Goal: Task Accomplishment & Management: Manage account settings

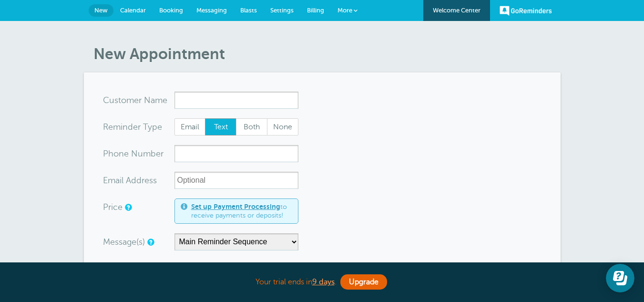
click at [515, 8] on link "GoReminders" at bounding box center [526, 10] width 52 height 21
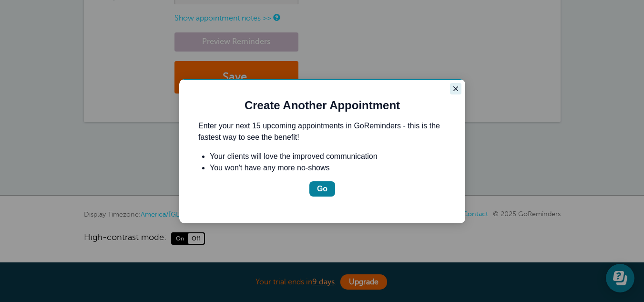
click at [457, 88] on icon "Close guide" at bounding box center [455, 88] width 5 height 5
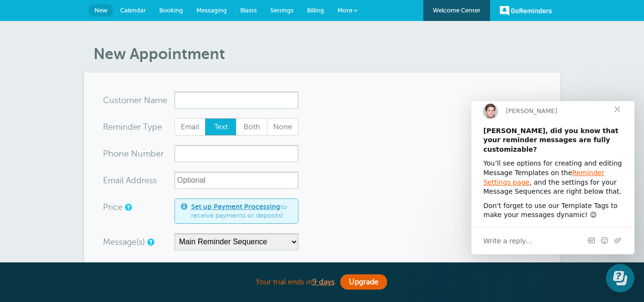
drag, startPoint x: 363, startPoint y: 126, endPoint x: 172, endPoint y: 32, distance: 212.4
click at [349, 6] on link "More" at bounding box center [347, 10] width 33 height 21
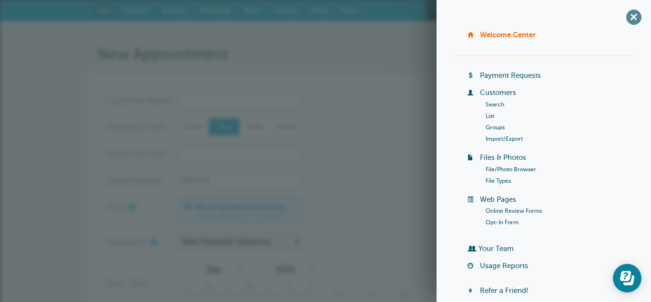
click at [626, 15] on span "+" at bounding box center [633, 16] width 21 height 21
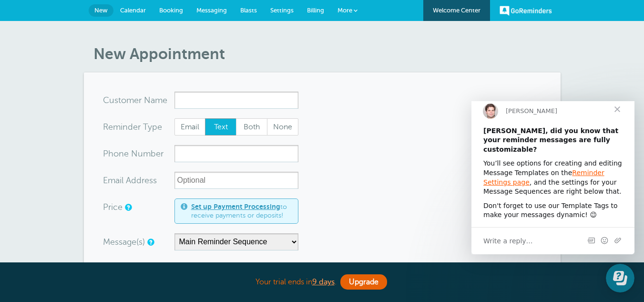
click at [282, 8] on span "Settings" at bounding box center [281, 10] width 23 height 7
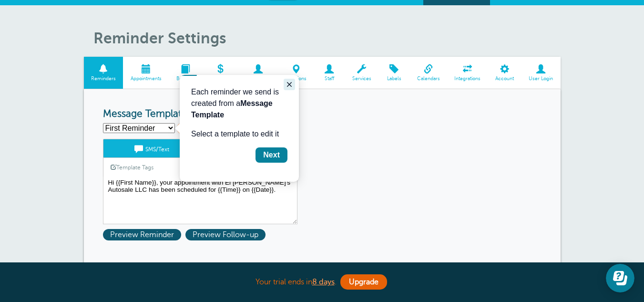
click at [287, 84] on icon "Close guide" at bounding box center [290, 85] width 8 height 8
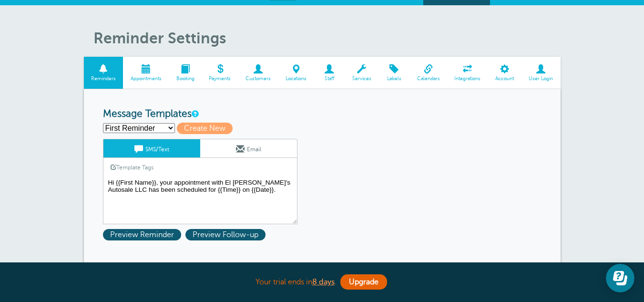
click at [251, 192] on textarea "Hi {{First Name}}, your appointment with El Jimmy's Autosale LLC has been sched…" at bounding box center [200, 200] width 195 height 48
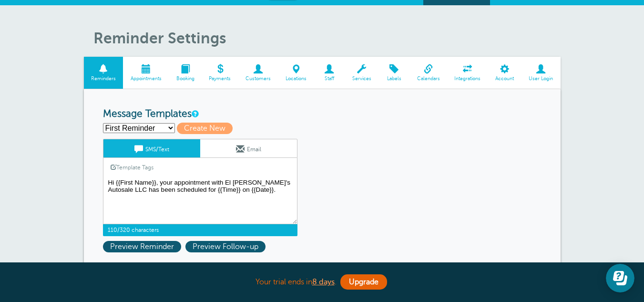
click at [154, 182] on textarea "Hi {{First Name}}, your appointment with El Jimmy's Autosale LLC has been sched…" at bounding box center [200, 200] width 195 height 48
click at [210, 182] on textarea "Hi {{First Name}}, your appointment with El Jimmy's Autosale LLC has been sched…" at bounding box center [200, 200] width 195 height 48
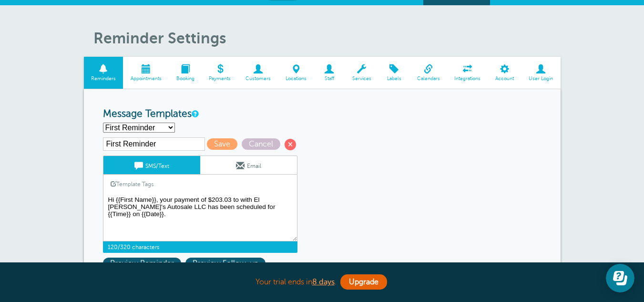
click at [252, 198] on textarea "Hi {{First Name}}, your appointment with El Jimmy's Autosale LLC has been sched…" at bounding box center [200, 218] width 195 height 48
click at [215, 206] on textarea "Hi {{First Name}}, your appointment with El Jimmy's Autosale LLC has been sched…" at bounding box center [200, 218] width 195 height 48
click at [192, 205] on textarea "Hi {{First Name}}, your appointment with El Jimmy's Autosale LLC has been sched…" at bounding box center [200, 218] width 195 height 48
click at [206, 207] on textarea "Hi {{First Name}}, your appointment with El Jimmy's Autosale LLC has been sched…" at bounding box center [200, 218] width 195 height 48
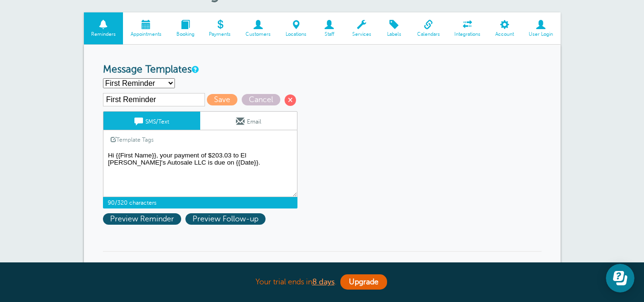
scroll to position [61, 0]
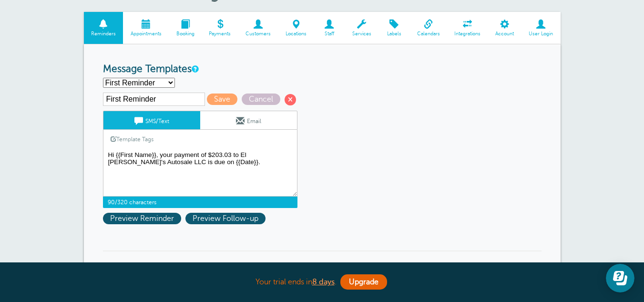
click at [231, 154] on textarea "Hi {{First Name}}, your appointment with El Jimmy's Autosale LLC has been sched…" at bounding box center [200, 173] width 195 height 48
click at [185, 161] on textarea "Hi {{First Name}}, your appointment with El Jimmy's Autosale LLC has been sched…" at bounding box center [200, 173] width 195 height 48
type textarea "Hi {{First Name}}, your payment of to El Jimmy's Autosale LLC is due on {{Date}…"
click at [236, 124] on span at bounding box center [240, 120] width 9 height 9
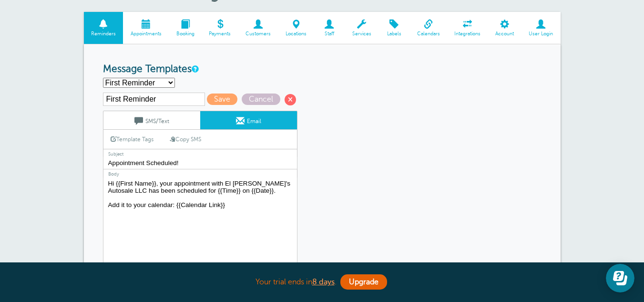
click at [186, 140] on link "Copy SMS" at bounding box center [186, 139] width 46 height 18
type textarea "Hi {{First Name}}, your payment of to El Jimmy's Autosale LLC is due on {{Date}…"
click at [189, 164] on input "Appointment Scheduled!" at bounding box center [200, 163] width 195 height 12
drag, startPoint x: 186, startPoint y: 163, endPoint x: 85, endPoint y: 153, distance: 101.1
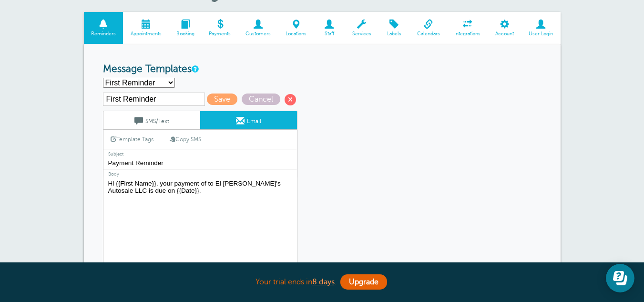
type input "Payment Reminder"
click at [170, 194] on textarea "Hi {{First Name}}, your appointment with El Jimmy's Autosale LLC has been sched…" at bounding box center [200, 236] width 195 height 119
click at [166, 192] on textarea "Hi {{First Name}}, your appointment with El Jimmy's Autosale LLC has been sched…" at bounding box center [200, 236] width 195 height 119
click at [182, 212] on textarea "Hi {{First Name}}, your appointment with El Jimmy's Autosale LLC has been sched…" at bounding box center [200, 236] width 195 height 119
type textarea "Hi {{First Name}}, your payment of to El Jimmy's Autosale LLC is due on {{Date}…"
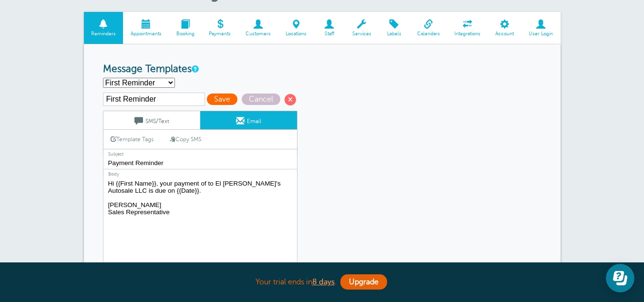
click at [216, 100] on span "Save" at bounding box center [222, 98] width 31 height 11
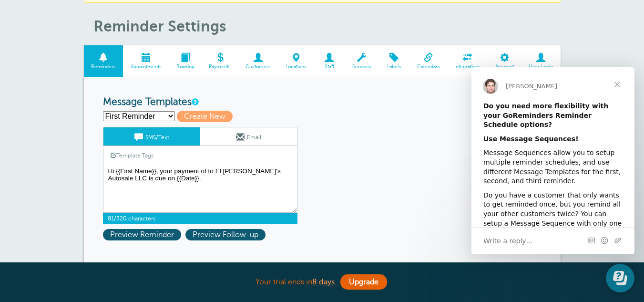
click at [174, 180] on textarea "Hi {{First Name}}, your payment of to El [PERSON_NAME]'s Autosale LLC is due on…" at bounding box center [200, 189] width 195 height 48
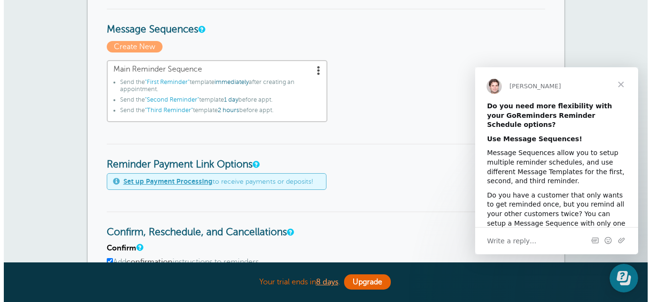
scroll to position [314, 0]
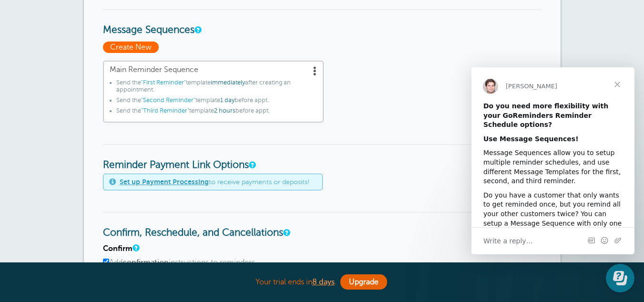
click at [145, 49] on span "Create New" at bounding box center [131, 46] width 56 height 11
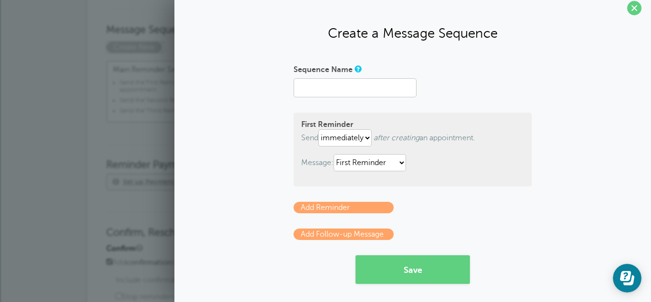
scroll to position [12, 0]
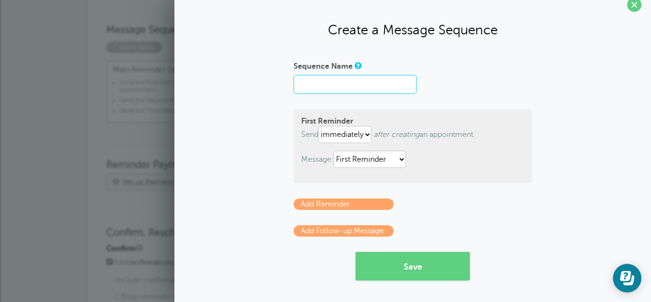
click at [318, 77] on input "Sequence Name" at bounding box center [355, 84] width 123 height 19
type input "Payment Reminder"
click at [362, 131] on select "immediately 1 2 3 4 5 6 7 8 9 10 11 12 13 14 15 16 17 18 19 20 21 22 23 24 25 2…" at bounding box center [344, 134] width 53 height 17
click at [425, 116] on div "First Reminder Send immediately 1 2 3 4 5 6 7 8 9 10 11 12 13 14 15 16 17 18 19…" at bounding box center [413, 146] width 238 height 74
drag, startPoint x: 392, startPoint y: 161, endPoint x: 362, endPoint y: 157, distance: 30.3
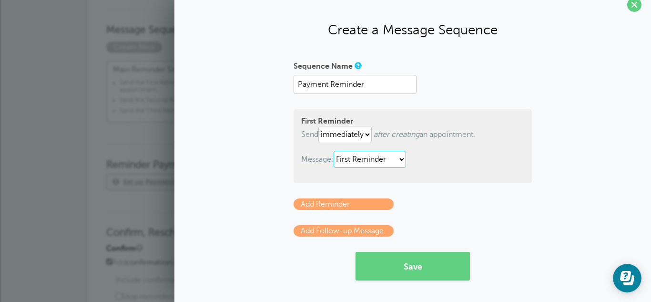
click at [362, 157] on select "First Reminder Second Reminder Third Reminder" at bounding box center [370, 159] width 72 height 17
click at [391, 112] on div "First Reminder Send immediately 1 2 3 4 5 6 7 8 9 10 11 12 13 14 15 16 17 18 19…" at bounding box center [413, 146] width 238 height 74
click at [378, 165] on select "First Reminder Second Reminder Third Reminder" at bounding box center [370, 159] width 72 height 17
click at [444, 134] on span "after creating an appointment." at bounding box center [425, 134] width 102 height 9
click at [328, 207] on link "Add Reminder" at bounding box center [344, 203] width 100 height 11
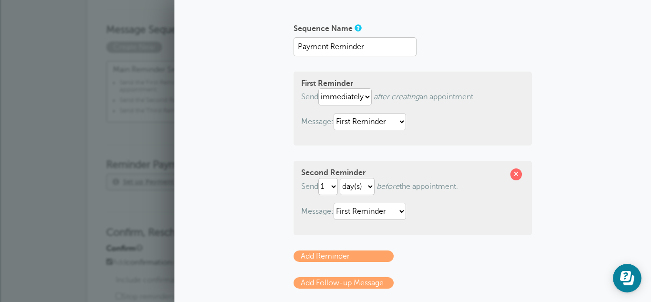
scroll to position [51, 0]
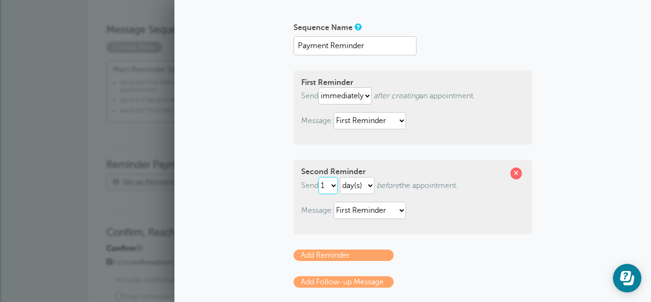
click at [336, 183] on select "1 2 3 4 5 6 7 8 9 10 11 12 13 14 15 16 17 18 19 20 21 22 23 24 25 26 27 28 29 30" at bounding box center [328, 185] width 20 height 17
click at [331, 183] on select "1 2 3 4 5 6 7 8 9 10 11 12 13 14 15 16 17 18 19 20 21 22 23 24 25 26 27 28 29 30" at bounding box center [328, 185] width 20 height 17
select select "7"
click at [318, 177] on select "1 2 3 4 5 6 7 8 9 10 11 12 13 14 15 16 17 18 19 20 21 22 23 24 25 26 27 28 29 30" at bounding box center [328, 185] width 20 height 17
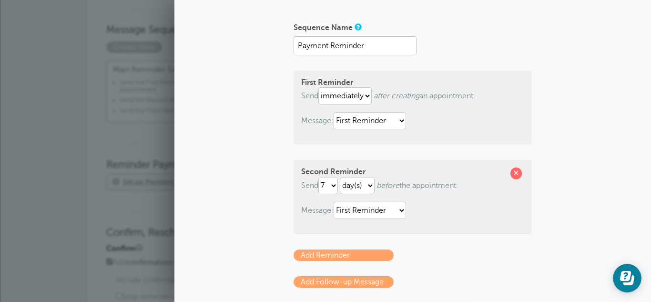
click at [433, 231] on div "Second Reminder Send 1 2 3 4 5 6 7 8 9 10 11 12 13 14 15 16 17 18 19 20 21 22 2…" at bounding box center [413, 197] width 238 height 74
click at [369, 252] on link "Add Reminder" at bounding box center [344, 254] width 100 height 11
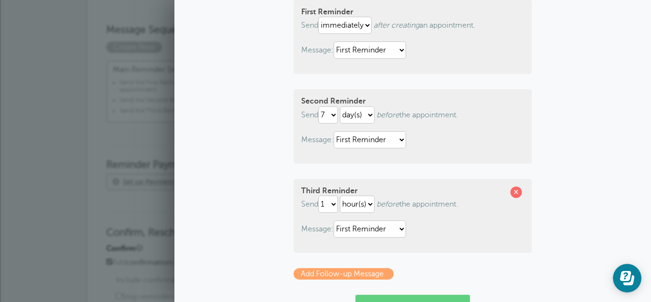
scroll to position [122, 0]
click at [331, 200] on select "1 2 3 4 5 6 7 8 9 10 11 12 13 14 15 16 17 18 19 20 21 22 23 24 25 26 27 28 29 30" at bounding box center [328, 203] width 20 height 17
click at [362, 202] on select "hour(s) day(s)" at bounding box center [357, 203] width 35 height 17
select select "DAY"
click at [340, 195] on select "hour(s) day(s)" at bounding box center [357, 203] width 35 height 17
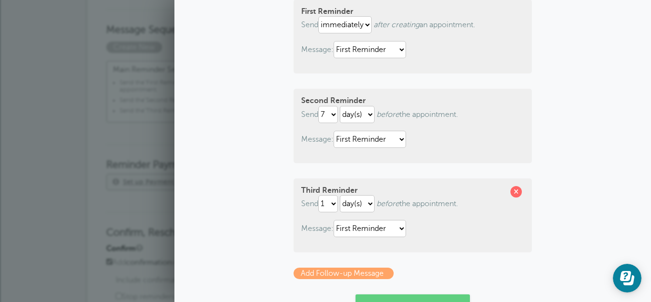
click at [427, 243] on div "Third Reminder Send 1 2 3 4 5 6 7 8 9 10 11 12 13 14 15 16 17 18 19 20 21 22 23…" at bounding box center [413, 215] width 238 height 74
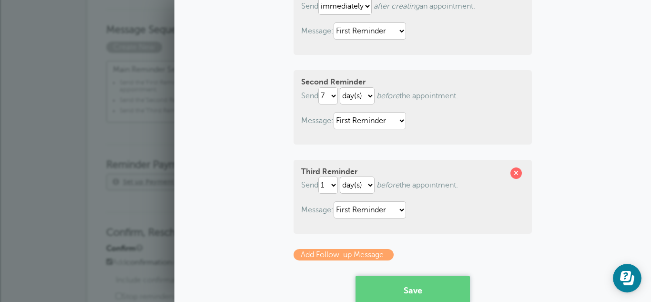
click at [407, 280] on button "Save" at bounding box center [413, 290] width 114 height 29
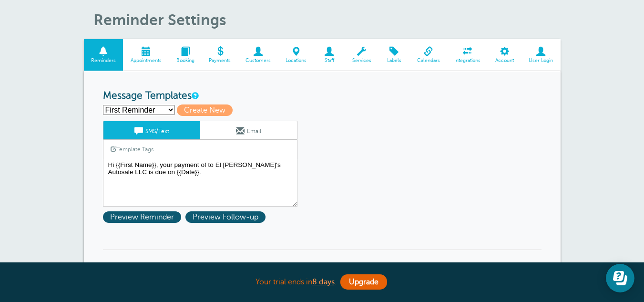
scroll to position [62, 0]
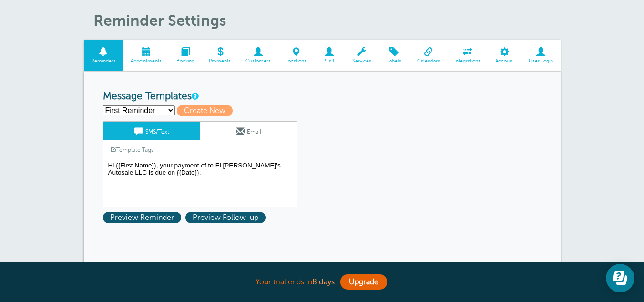
click at [258, 52] on span at bounding box center [258, 51] width 40 height 9
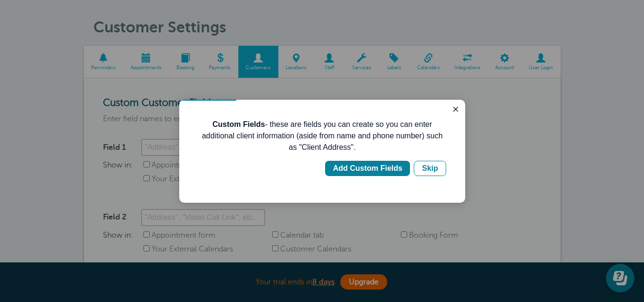
drag, startPoint x: 288, startPoint y: 177, endPoint x: 136, endPoint y: 146, distance: 155.1
click at [136, 146] on div at bounding box center [322, 151] width 644 height 302
click at [370, 168] on div "Add Custom Fields" at bounding box center [368, 168] width 70 height 11
type input "Client Address"
checkbox input "true"
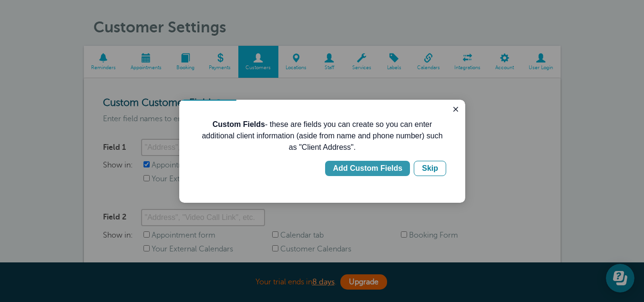
checkbox input "true"
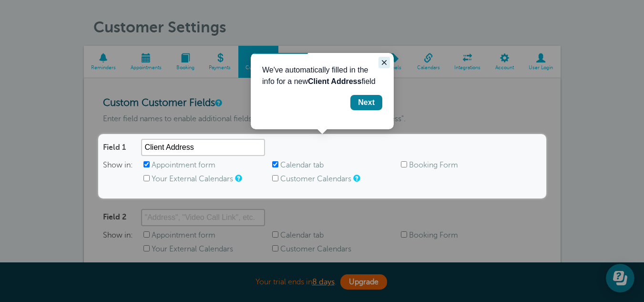
click at [383, 61] on icon "Close guide" at bounding box center [384, 62] width 5 height 5
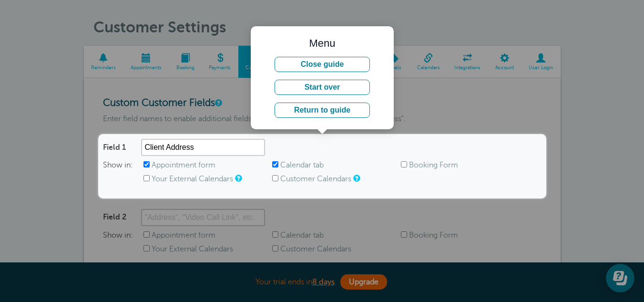
click at [418, 110] on div at bounding box center [273, 67] width 546 height 134
click at [315, 110] on button "Return to guide" at bounding box center [322, 109] width 95 height 15
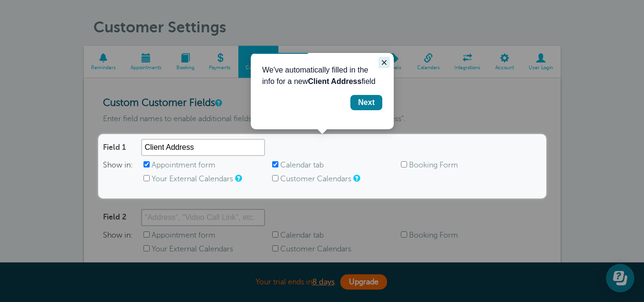
click at [381, 61] on icon "Close guide" at bounding box center [384, 63] width 8 height 8
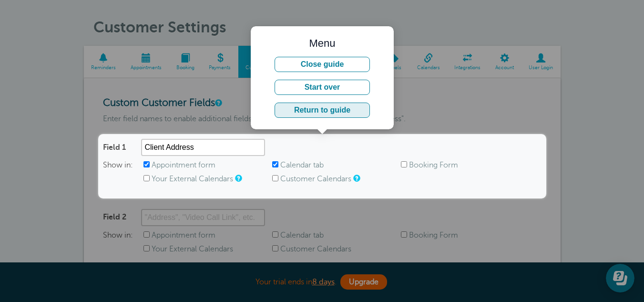
click at [315, 113] on button "Return to guide" at bounding box center [322, 109] width 95 height 15
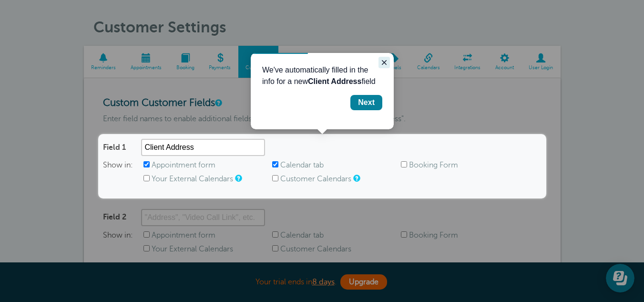
click at [383, 59] on icon "Close guide" at bounding box center [384, 63] width 8 height 8
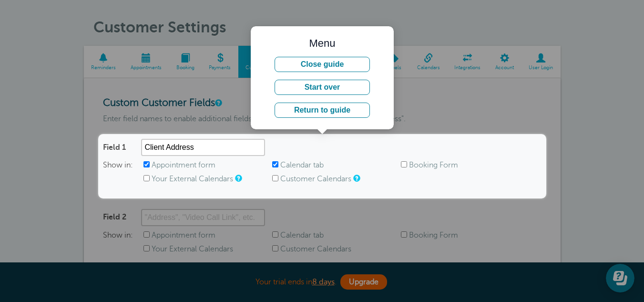
click at [62, 114] on div at bounding box center [273, 67] width 546 height 134
click at [311, 64] on button "Close guide" at bounding box center [322, 64] width 95 height 15
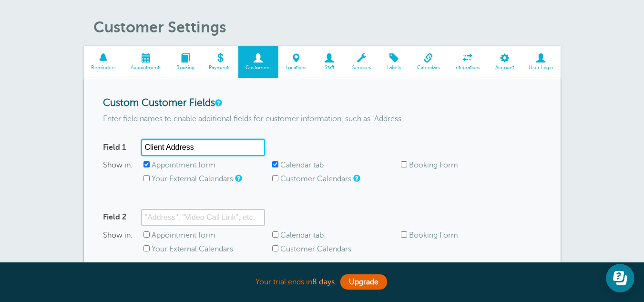
drag, startPoint x: 216, startPoint y: 144, endPoint x: 121, endPoint y: 143, distance: 95.4
click at [121, 143] on div "Field 1 Client Address" at bounding box center [184, 147] width 162 height 17
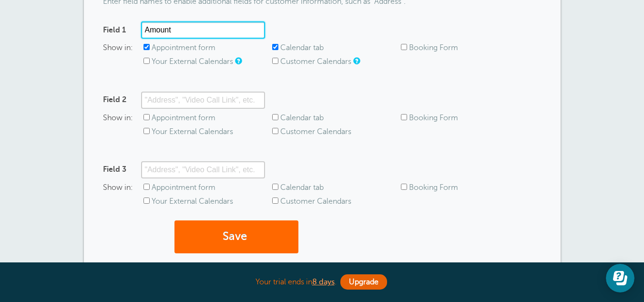
scroll to position [155, 0]
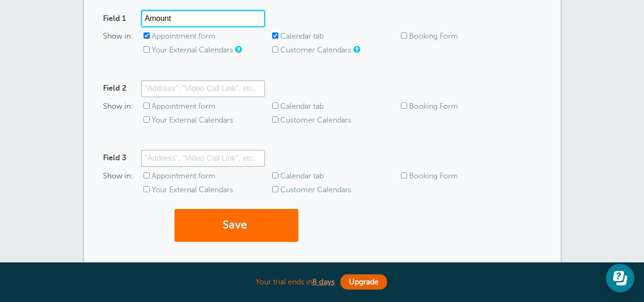
type input "Amount"
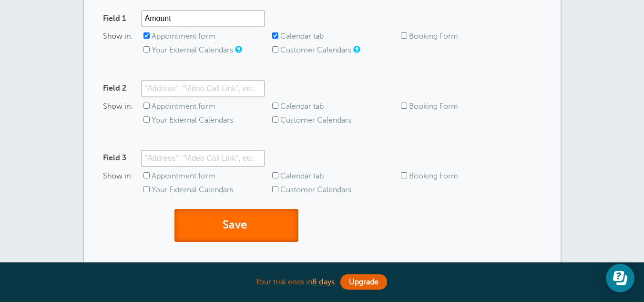
click at [265, 215] on button "Save" at bounding box center [236, 225] width 124 height 33
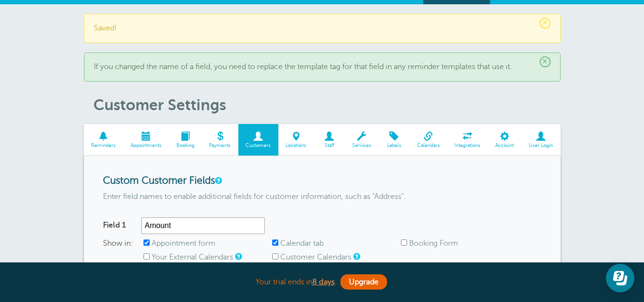
scroll to position [17, 0]
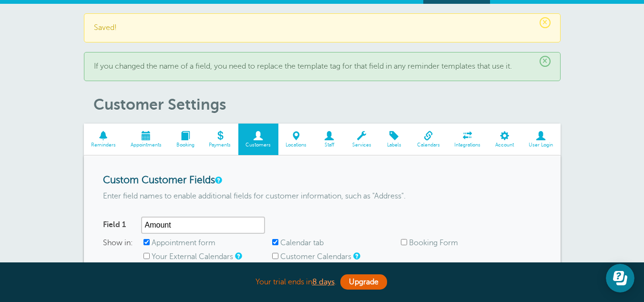
click at [105, 137] on span at bounding box center [104, 135] width 40 height 9
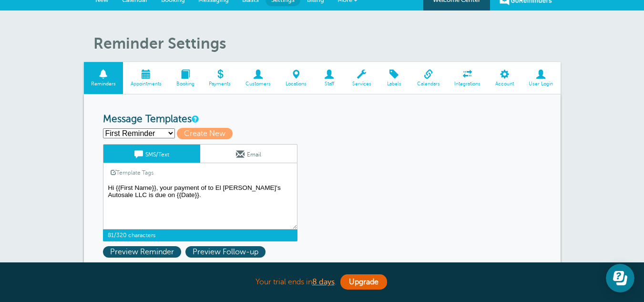
click at [204, 188] on textarea "Hi {{First Name}}, your payment of to El [PERSON_NAME]'s Autosale LLC is due on…" at bounding box center [200, 206] width 195 height 48
click at [207, 188] on textarea "Hi {{First Name}}, your payment of to El [PERSON_NAME]'s Autosale LLC is due on…" at bounding box center [200, 206] width 195 height 48
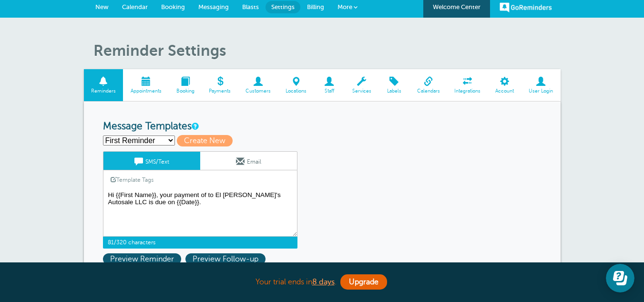
scroll to position [3, 0]
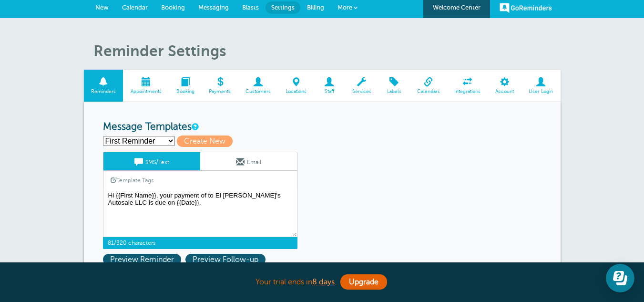
click at [137, 177] on link "Template Tags" at bounding box center [131, 180] width 57 height 19
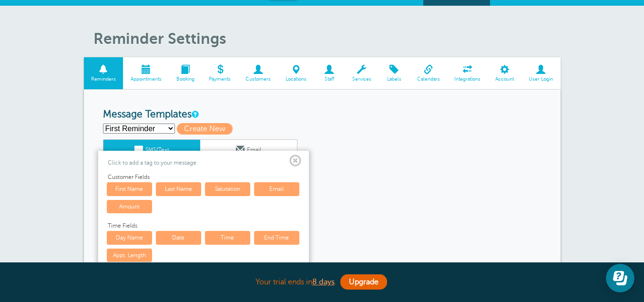
scroll to position [16, 0]
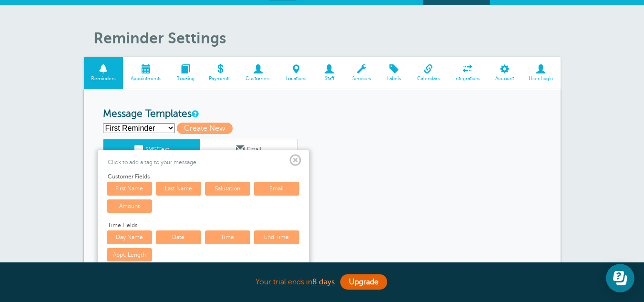
click at [142, 205] on link "Amount" at bounding box center [129, 205] width 45 height 13
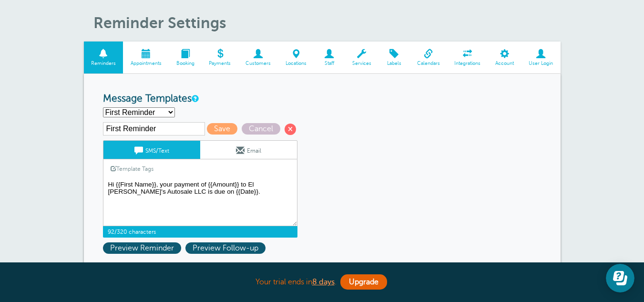
scroll to position [32, 0]
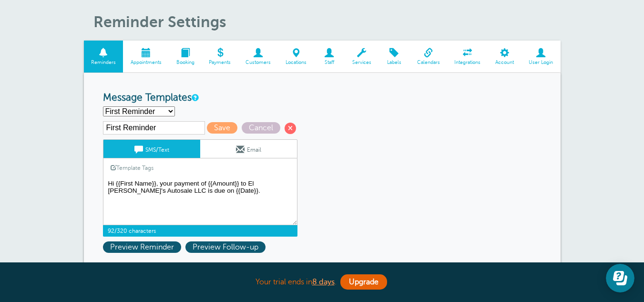
type textarea "Hi {{First Name}}, your payment of {{Amount}} to El [PERSON_NAME]'s Autosale LL…"
click at [243, 143] on link "Email" at bounding box center [248, 149] width 97 height 18
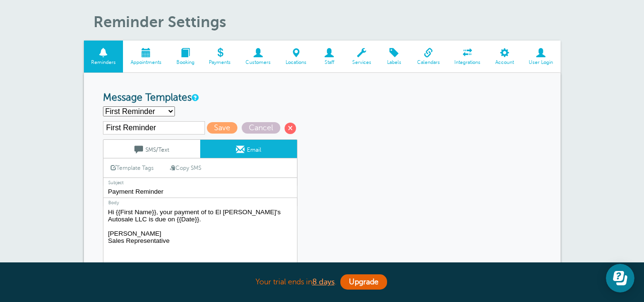
click at [192, 166] on link "Copy SMS" at bounding box center [186, 168] width 46 height 18
click at [205, 222] on textarea "Hi {{First Name}}, your payment of to El Jimmy's Autosale LLC is due on {{Date}…" at bounding box center [200, 265] width 195 height 119
type textarea "Hi {{First Name}}, your payment of {{Amount}} to El [PERSON_NAME]'s Autosale LL…"
click at [223, 130] on span "Save" at bounding box center [222, 127] width 31 height 11
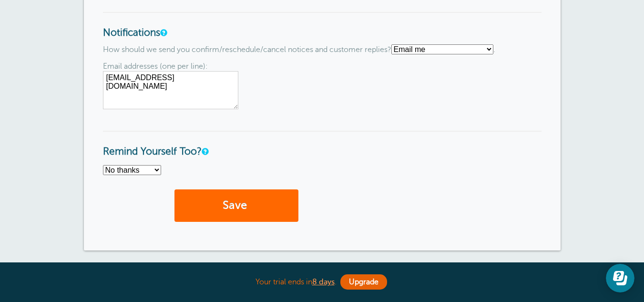
scroll to position [827, 0]
click at [427, 49] on select "Text me Email me Don't send me notifications" at bounding box center [442, 50] width 102 height 10
click at [357, 103] on div "Email addresses (one per line): [EMAIL_ADDRESS][DOMAIN_NAME]" at bounding box center [322, 85] width 439 height 47
click at [219, 78] on textarea "[EMAIL_ADDRESS][DOMAIN_NAME]" at bounding box center [170, 91] width 135 height 38
type textarea "[EMAIL_ADDRESS][DOMAIN_NAME]"
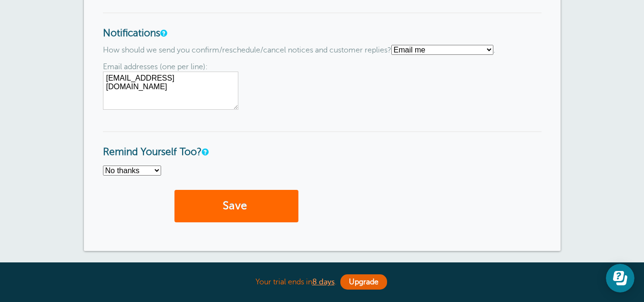
click at [265, 88] on div "Email addresses (one per line): [EMAIL_ADDRESS][DOMAIN_NAME]" at bounding box center [322, 85] width 439 height 47
click at [248, 200] on span "submit" at bounding box center [248, 205] width 3 height 13
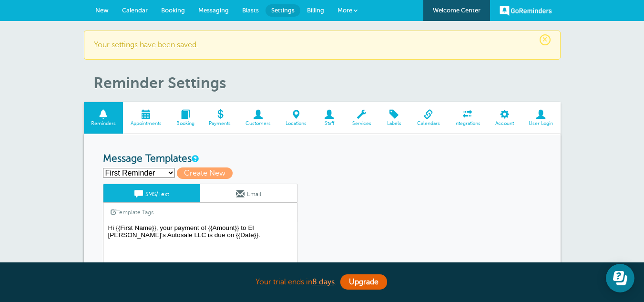
click at [543, 114] on span at bounding box center [541, 114] width 39 height 9
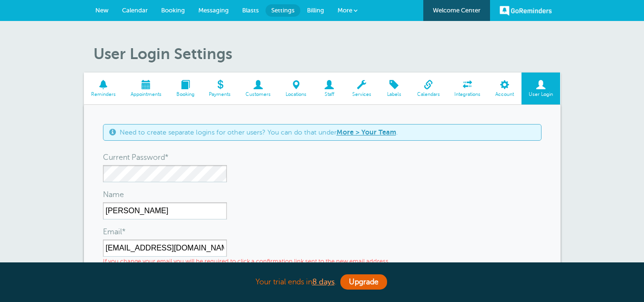
click at [89, 183] on div "Need to create separate logins for other users? You can do that under More > Yo…" at bounding box center [322, 281] width 477 height 352
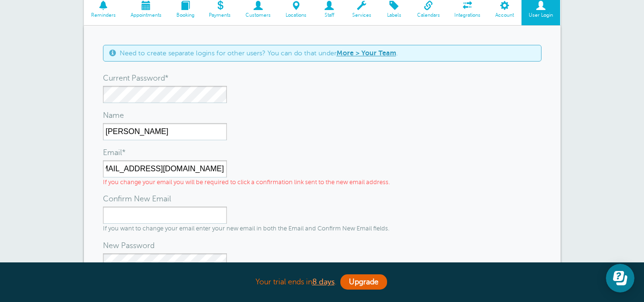
scroll to position [80, 0]
type input "[EMAIL_ADDRESS][DOMAIN_NAME]"
click at [163, 213] on input "Confirm New Email" at bounding box center [165, 214] width 124 height 17
click at [144, 216] on input "Confirm New Email" at bounding box center [165, 214] width 124 height 17
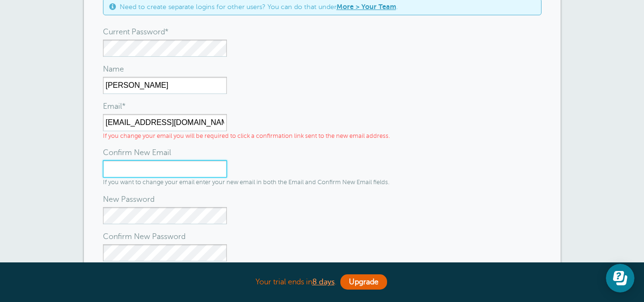
scroll to position [124, 0]
type input "i"
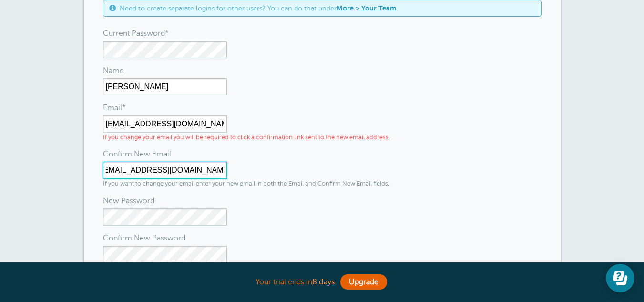
scroll to position [0, 11]
type input "[EMAIL_ADDRESS][DOMAIN_NAME]"
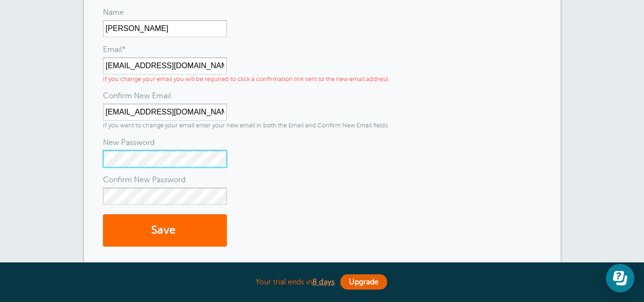
scroll to position [176, 0]
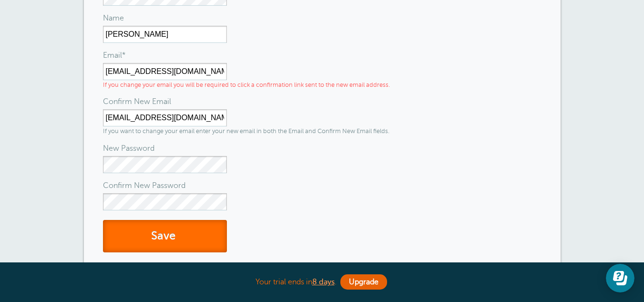
click at [195, 231] on button "Save" at bounding box center [165, 236] width 124 height 33
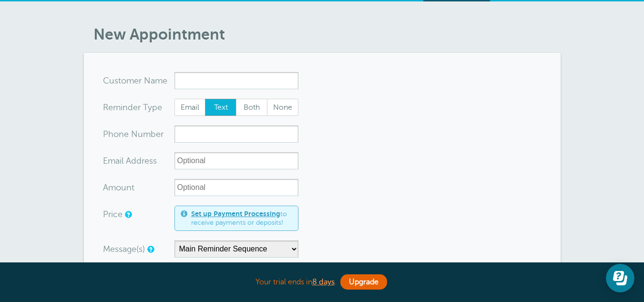
scroll to position [21, 0]
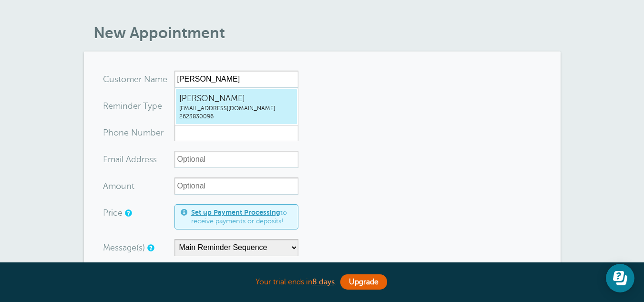
click at [219, 99] on span "Michelle Flores" at bounding box center [236, 98] width 114 height 12
type input "MichelleFloresmichflores0810@gmail.com2623830096"
type input "Michelle Flores"
type input "2623830096"
type input "michflores0810@gmail.com"
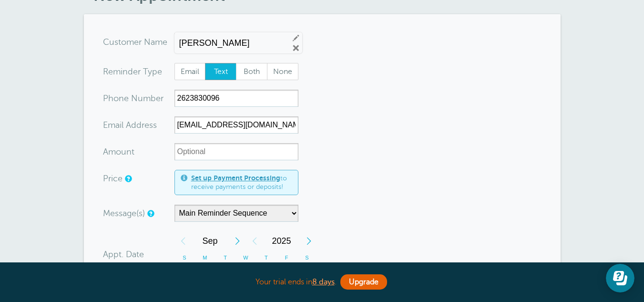
scroll to position [59, 0]
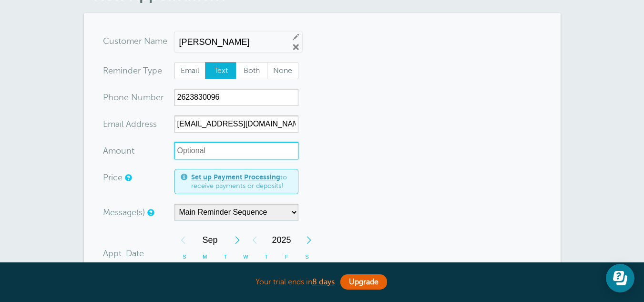
click at [206, 147] on input "Amount" at bounding box center [236, 150] width 124 height 17
type input "200"
click at [245, 70] on span "Both" at bounding box center [251, 70] width 31 height 16
click at [236, 62] on input "Both" at bounding box center [236, 61] width 0 height 0
radio input "true"
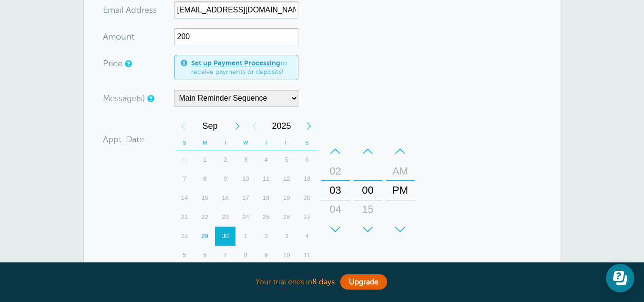
scroll to position [173, 0]
click at [223, 233] on div "30" at bounding box center [225, 236] width 20 height 19
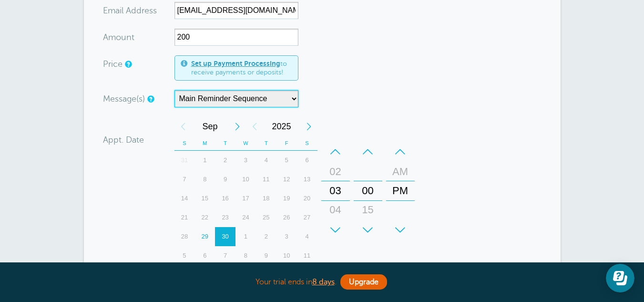
click at [279, 97] on select "Main Reminder Sequence Payment Reminder" at bounding box center [236, 98] width 124 height 17
select select "162896"
click at [174, 90] on select "Main Reminder Sequence Payment Reminder" at bounding box center [236, 98] width 124 height 17
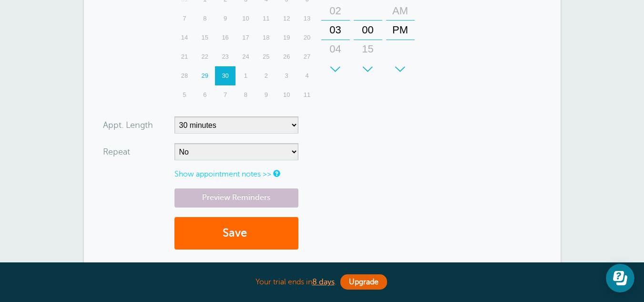
scroll to position [371, 0]
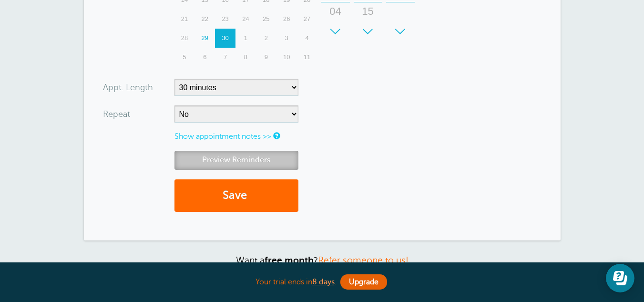
click at [251, 159] on link "Preview Reminders" at bounding box center [236, 160] width 124 height 19
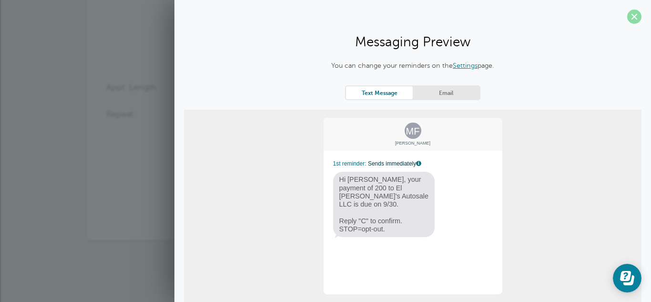
click at [627, 17] on span at bounding box center [634, 17] width 14 height 14
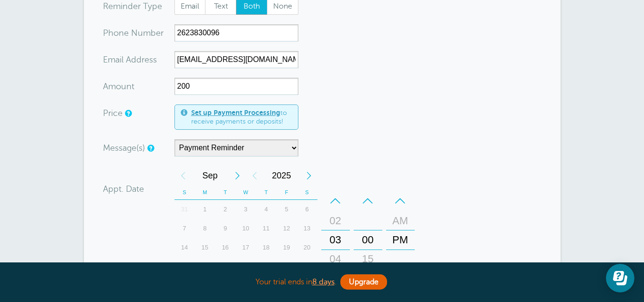
scroll to position [123, 0]
click at [176, 85] on input "200" at bounding box center [236, 86] width 124 height 17
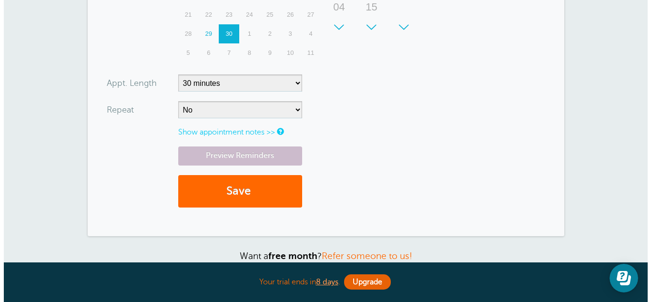
scroll to position [376, 0]
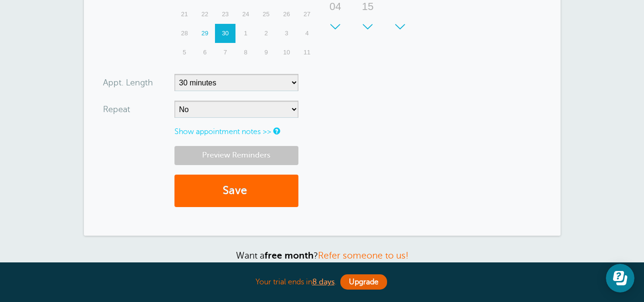
type input "$200"
click at [239, 155] on link "Preview Reminders" at bounding box center [236, 155] width 124 height 19
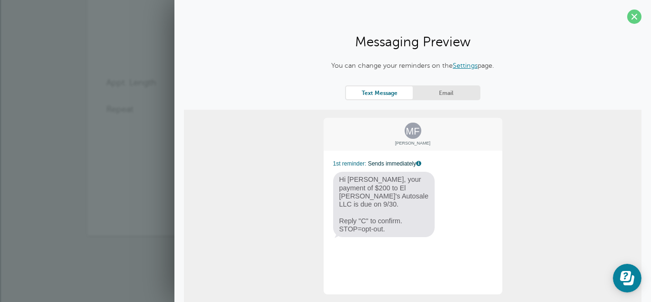
click at [445, 93] on link "Email" at bounding box center [446, 92] width 67 height 13
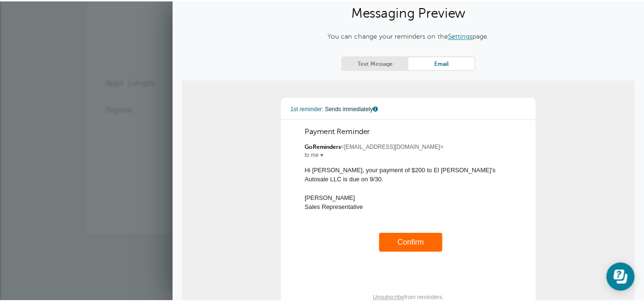
scroll to position [0, 0]
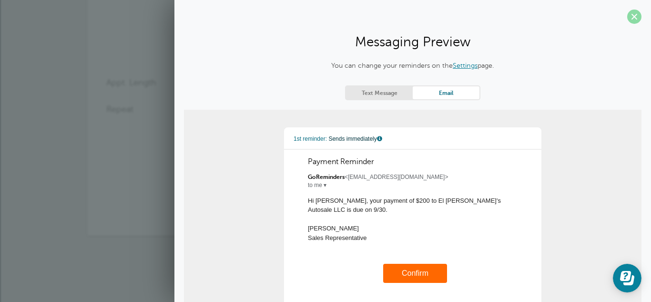
click at [627, 15] on span at bounding box center [634, 17] width 14 height 14
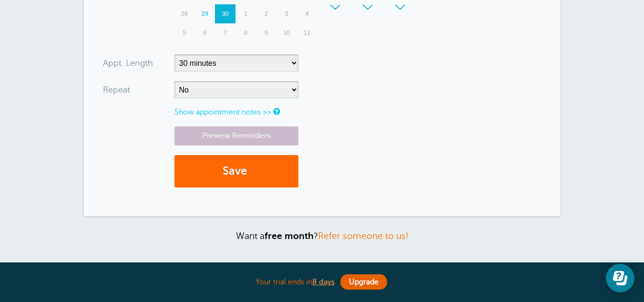
scroll to position [398, 0]
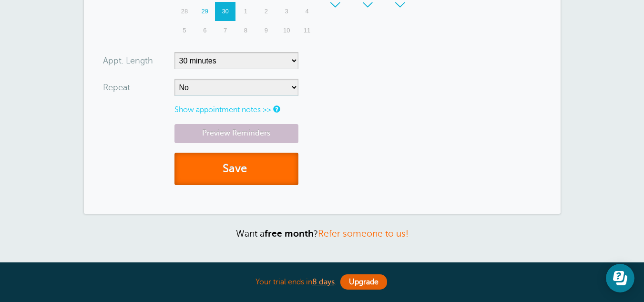
click at [258, 167] on button "Save" at bounding box center [236, 169] width 124 height 33
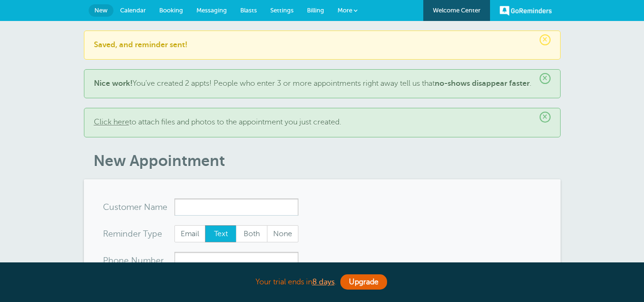
select select "162896"
click at [275, 7] on span "Settings" at bounding box center [281, 10] width 23 height 7
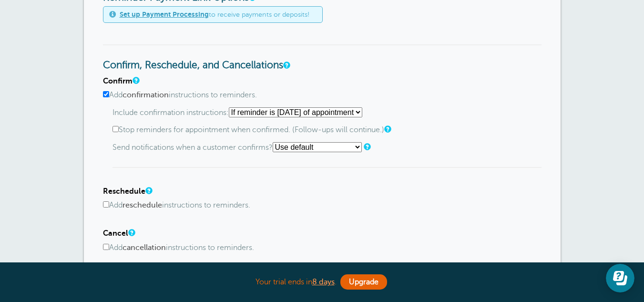
scroll to position [506, 0]
click at [107, 94] on input "Add confirmation instructions to reminders." at bounding box center [106, 94] width 6 height 6
checkbox input "false"
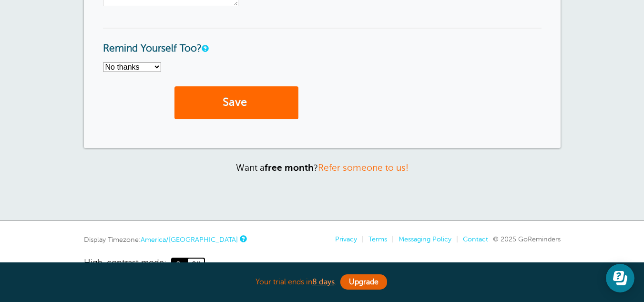
scroll to position [832, 0]
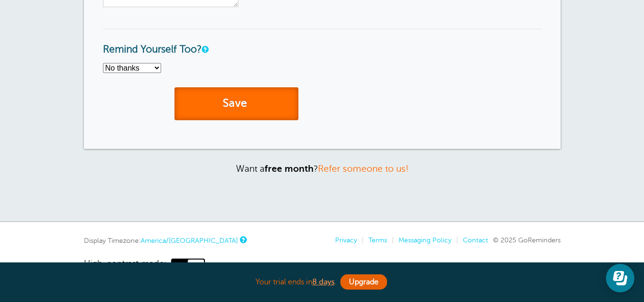
click at [238, 100] on button "Save" at bounding box center [236, 103] width 124 height 33
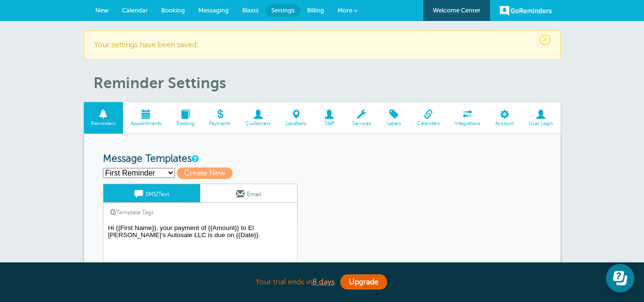
click at [102, 12] on span "New" at bounding box center [101, 10] width 13 height 7
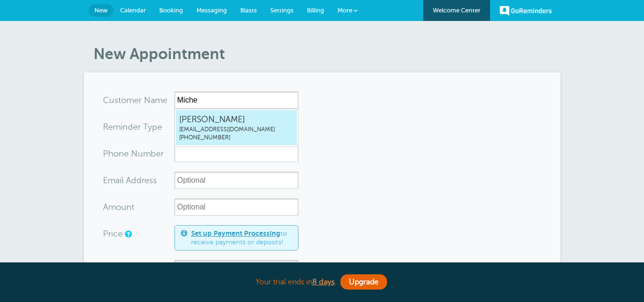
select select "162896"
click at [220, 135] on span "(262) 383-0096" at bounding box center [236, 137] width 114 height 8
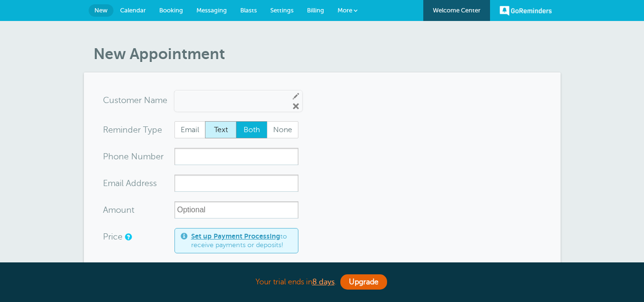
type input "MichelleFloresmichflores0810@gmail.com2623830096"
type input "[PERSON_NAME]"
radio input "false"
radio input "true"
type input "[PHONE_NUMBER]"
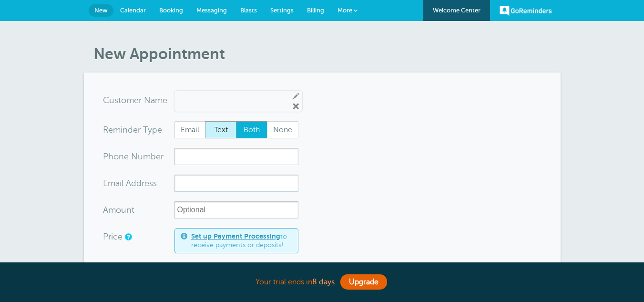
type input "[EMAIL_ADDRESS][DOMAIN_NAME]"
type input "$200"
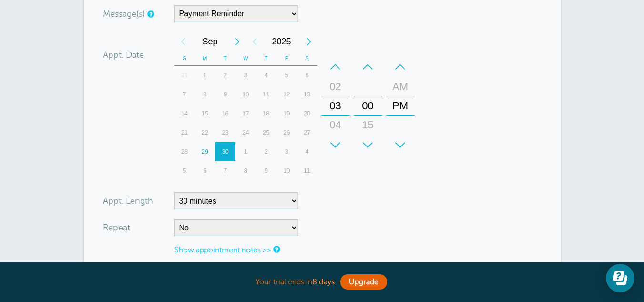
scroll to position [258, 0]
click at [223, 169] on div "7" at bounding box center [225, 170] width 20 height 19
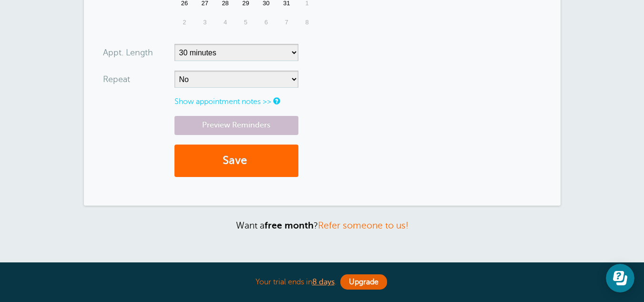
scroll to position [405, 0]
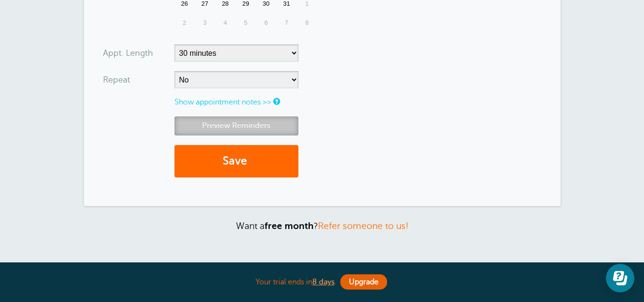
click at [233, 123] on link "Preview Reminders" at bounding box center [236, 125] width 124 height 19
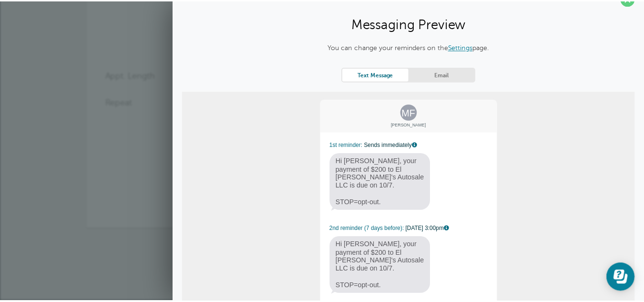
scroll to position [0, 0]
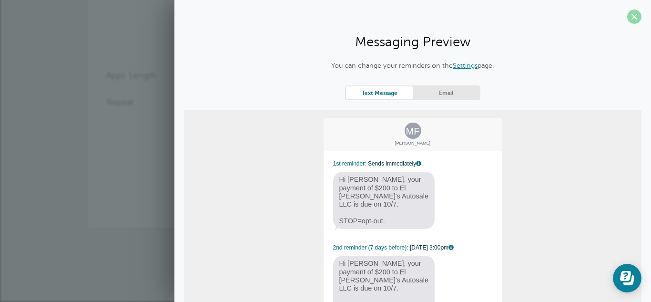
click at [630, 16] on span at bounding box center [634, 17] width 14 height 14
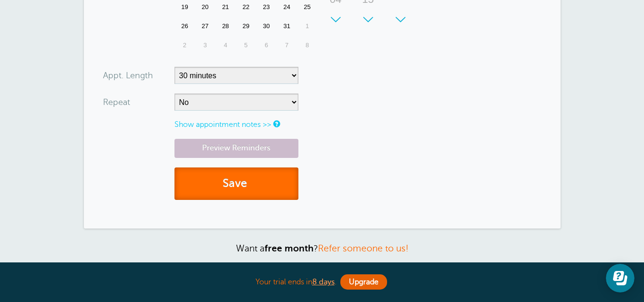
click at [245, 176] on button "Save" at bounding box center [236, 183] width 124 height 33
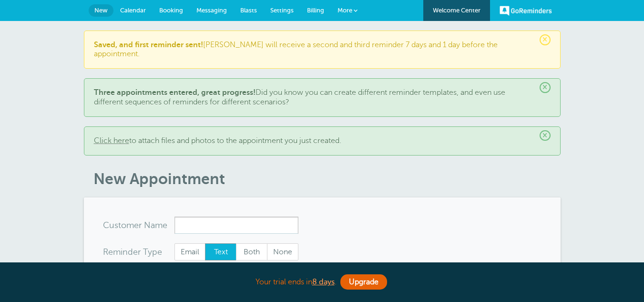
select select "162896"
click at [134, 11] on span "Calendar" at bounding box center [133, 10] width 26 height 7
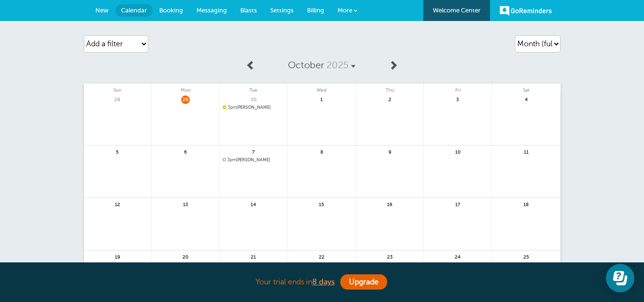
click at [257, 158] on span "3pm Michelle Flores" at bounding box center [254, 159] width 62 height 5
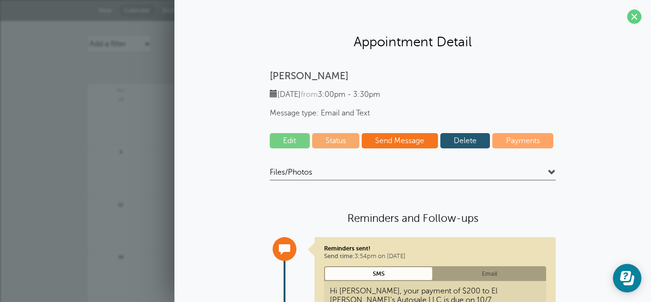
click at [285, 135] on link "Edit" at bounding box center [290, 140] width 40 height 15
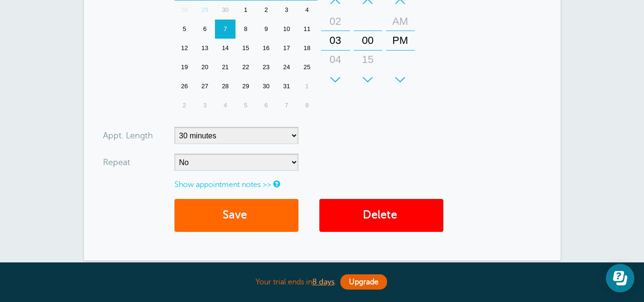
scroll to position [324, 0]
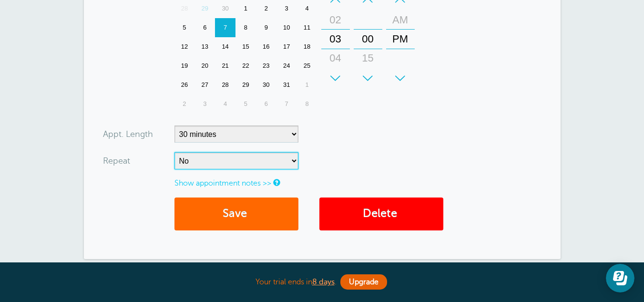
click at [292, 161] on select "No Daily Weekly Every 2 weeks Every 3 weeks Every 4 weeks Monthly Every 5 weeks…" at bounding box center [236, 160] width 124 height 17
select select "RRULE:FREQ=MONTHLY;INTERVAL=1"
click at [174, 152] on select "No Daily Weekly Every 2 weeks Every 3 weeks Every 4 weeks Monthly Every 5 weeks…" at bounding box center [236, 160] width 124 height 17
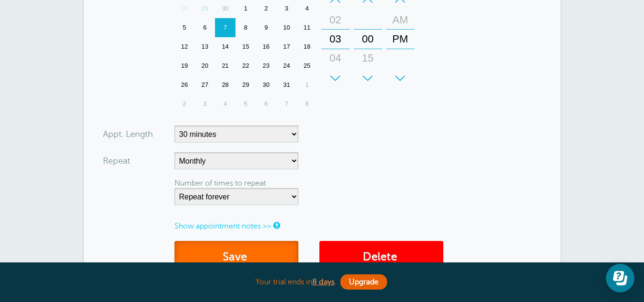
click at [260, 252] on button "Save" at bounding box center [236, 257] width 124 height 33
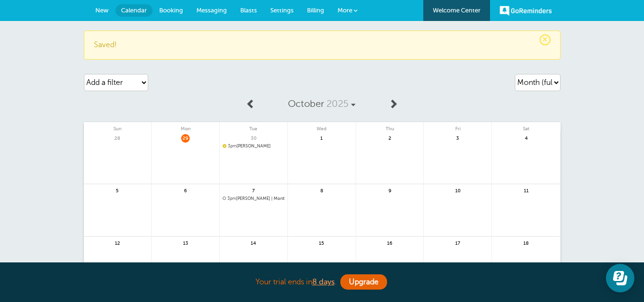
click at [393, 104] on span at bounding box center [394, 104] width 10 height 10
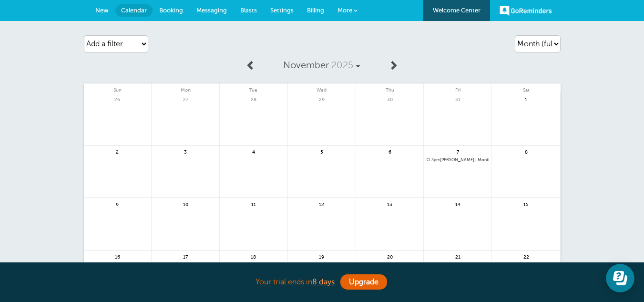
click at [107, 8] on span "New" at bounding box center [101, 10] width 13 height 7
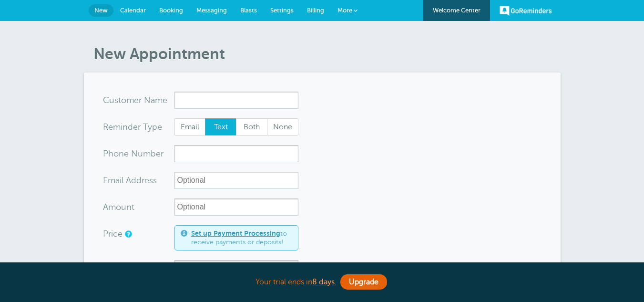
select select "162896"
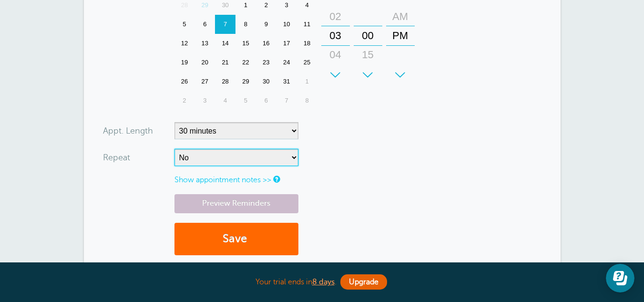
click at [291, 157] on select "No Daily Weekly Every 2 weeks Every 3 weeks Every 4 weeks Monthly Every 5 weeks…" at bounding box center [236, 157] width 124 height 17
click at [361, 163] on form "You are creating a new customer. To use an existing customer select one from th…" at bounding box center [322, 16] width 439 height 498
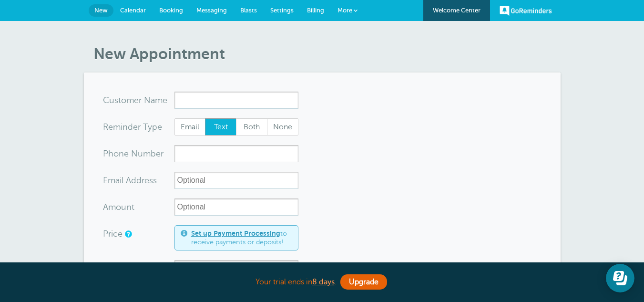
click at [206, 12] on span "Messaging" at bounding box center [211, 10] width 31 height 7
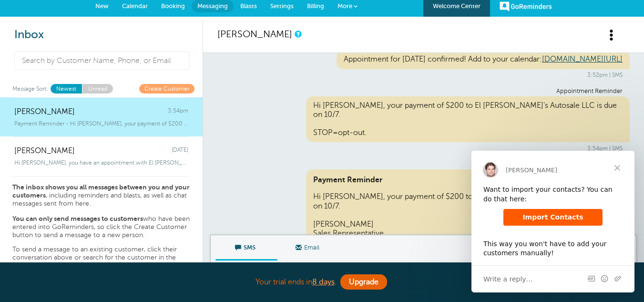
scroll to position [33, 0]
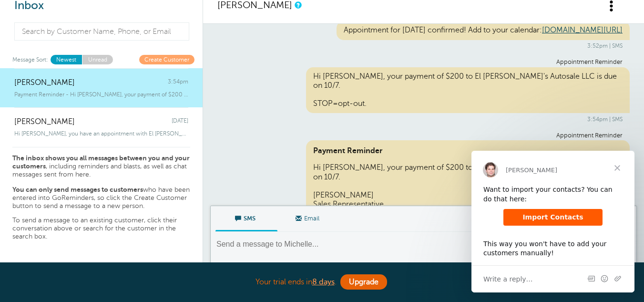
click at [298, 220] on span at bounding box center [299, 218] width 6 height 6
click at [0, 0] on input "Email" at bounding box center [0, 0] width 0 height 0
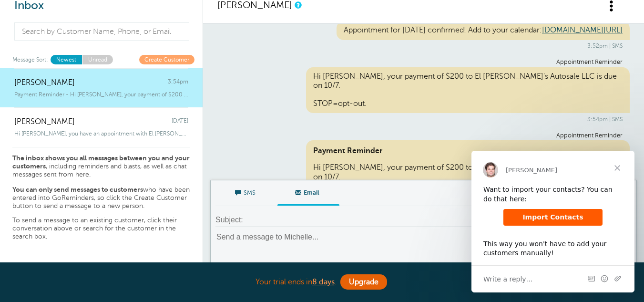
click at [239, 192] on span at bounding box center [238, 193] width 6 height 6
click at [0, 0] on input "SMS" at bounding box center [0, 0] width 0 height 0
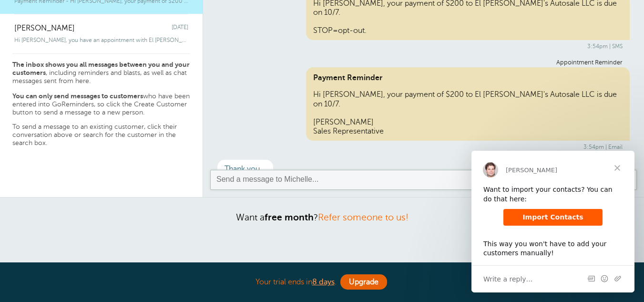
scroll to position [127, 0]
click at [273, 174] on textarea at bounding box center [424, 179] width 418 height 11
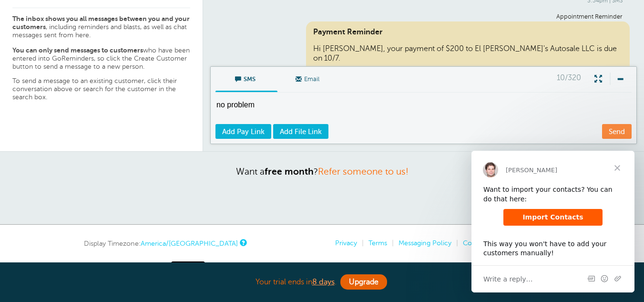
scroll to position [173, 0]
type textarea "no problem"
click at [614, 131] on link "Send" at bounding box center [617, 130] width 30 height 15
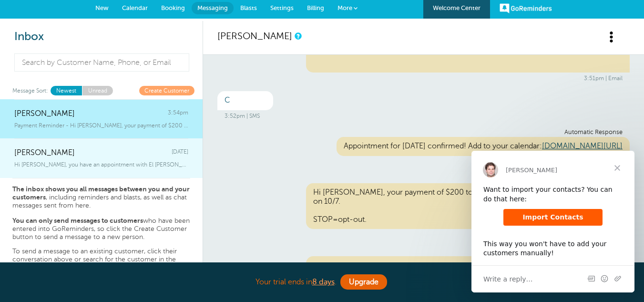
scroll to position [0, 0]
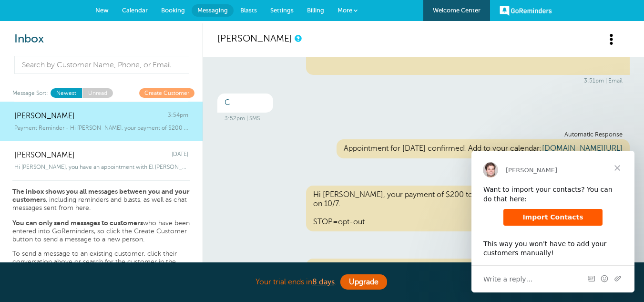
click at [101, 12] on span "New" at bounding box center [101, 10] width 13 height 7
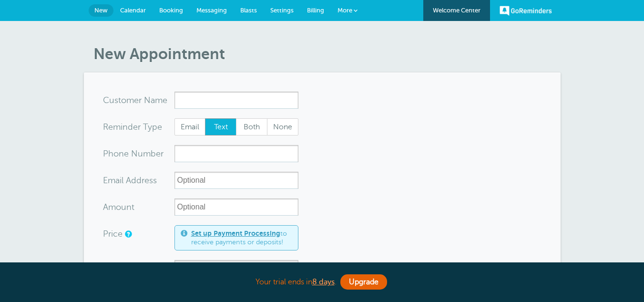
select select "162896"
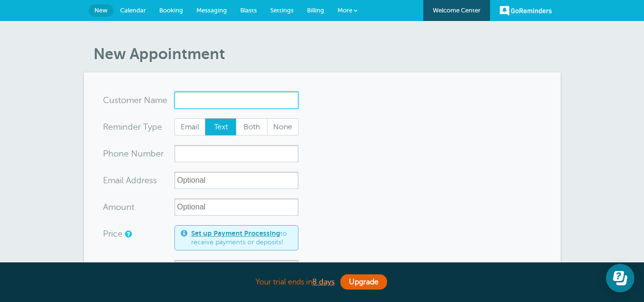
click at [198, 105] on input "x-no-autofill" at bounding box center [236, 100] width 124 height 17
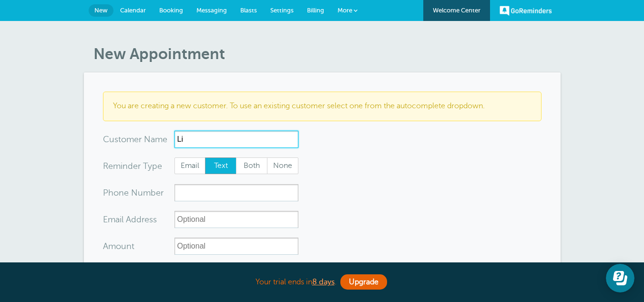
type input "L"
type input "[PERSON_NAME] [PERSON_NAME]"
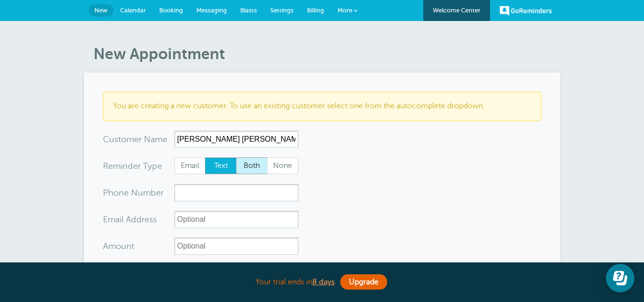
click at [247, 164] on span "Both" at bounding box center [251, 166] width 31 height 16
click at [236, 157] on input "Both" at bounding box center [236, 157] width 0 height 0
radio input "true"
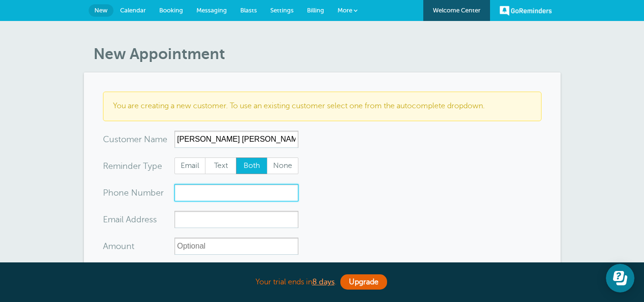
click at [216, 194] on input "xxx-no-autofill" at bounding box center [236, 192] width 124 height 17
paste input "(269) 416-1010"
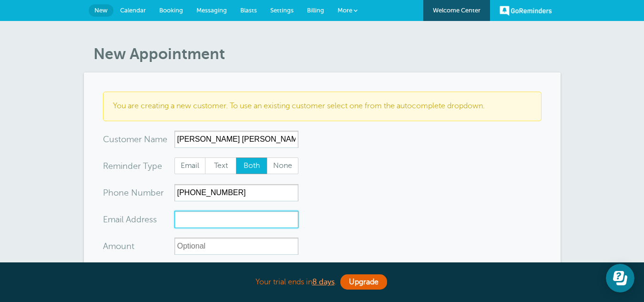
click at [217, 223] on input "xx-no-autofill" at bounding box center [236, 219] width 124 height 17
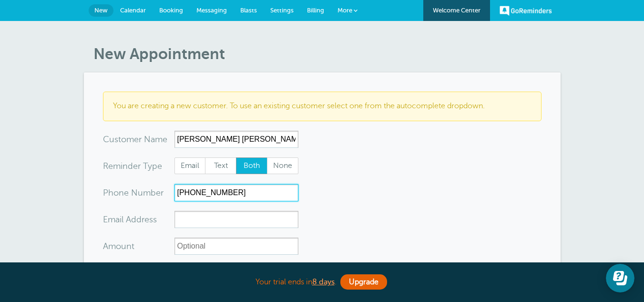
click at [179, 193] on input "(269) 416-1010" at bounding box center [236, 192] width 124 height 17
type input "(269) 416-1010"
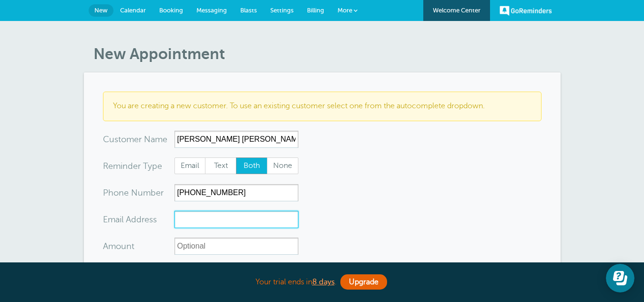
click at [194, 215] on input "xx-no-autofill" at bounding box center [236, 219] width 124 height 17
paste input "lizbethferiamartinez@gmail.com"
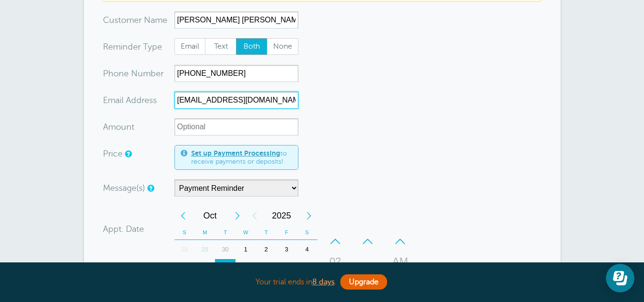
scroll to position [118, 0]
type input "lizbethferiamartinez@gmail.com"
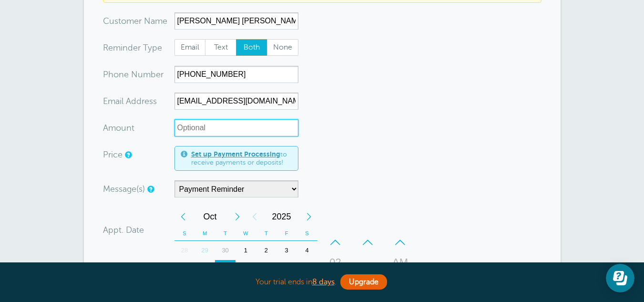
click at [207, 127] on input "Amount" at bounding box center [236, 127] width 124 height 17
type input "2"
type input "@"
type input "$203.03"
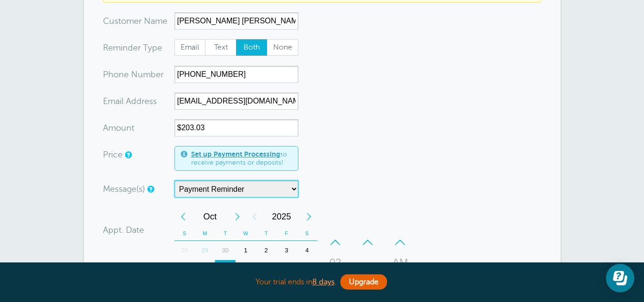
click at [260, 185] on select "Main Reminder Sequence Payment Reminder" at bounding box center [236, 188] width 124 height 17
click at [174, 180] on select "Main Reminder Sequence Payment Reminder" at bounding box center [236, 188] width 124 height 17
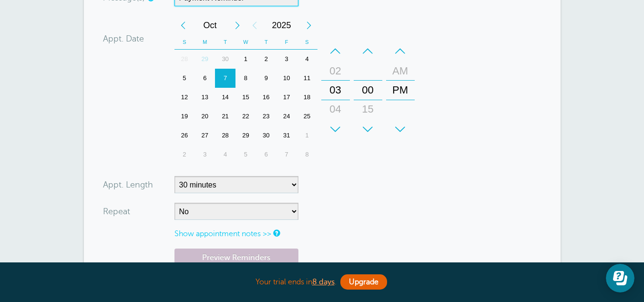
scroll to position [310, 0]
click at [183, 24] on div "Previous Month" at bounding box center [182, 24] width 17 height 19
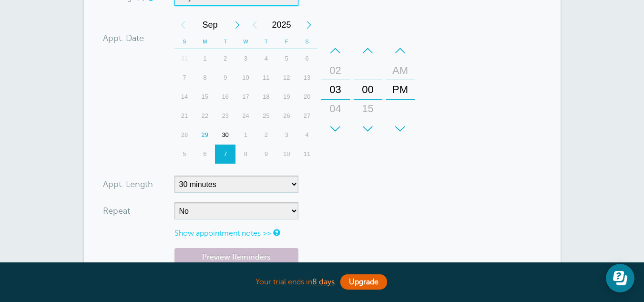
click at [226, 132] on div "30" at bounding box center [225, 134] width 20 height 19
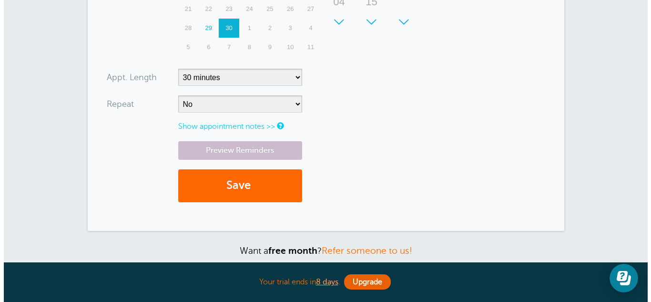
scroll to position [419, 0]
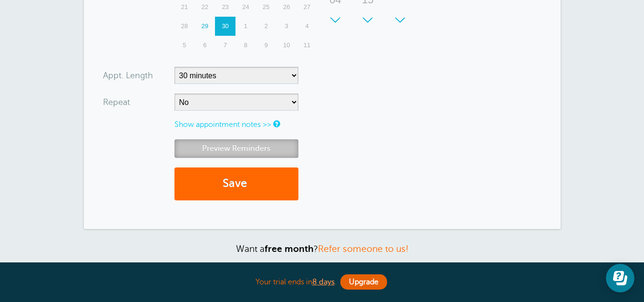
click at [260, 147] on link "Preview Reminders" at bounding box center [236, 148] width 124 height 19
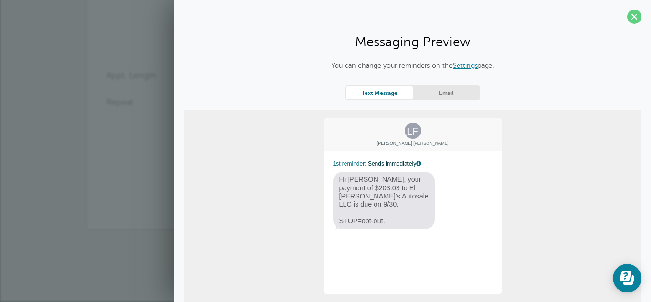
click at [442, 92] on link "Email" at bounding box center [446, 92] width 67 height 13
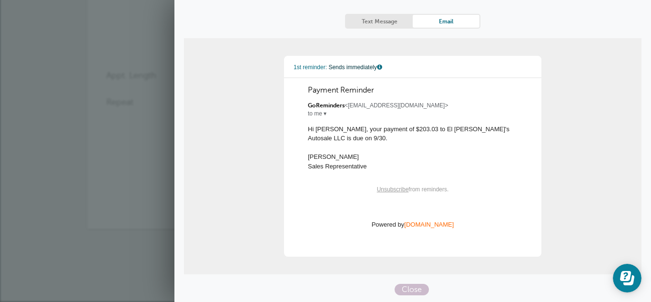
scroll to position [72, 0]
click at [380, 24] on link "Text Message" at bounding box center [379, 20] width 67 height 13
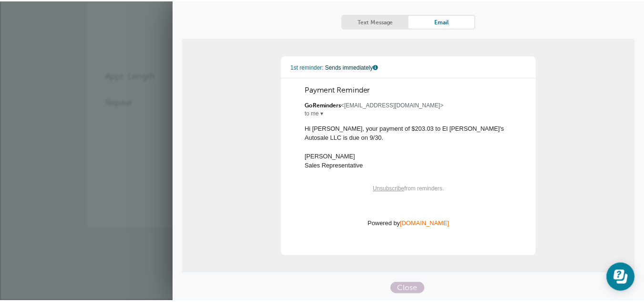
scroll to position [29, 0]
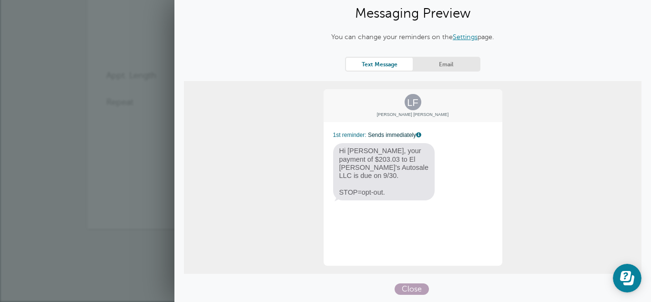
click at [404, 288] on span "Close" at bounding box center [412, 288] width 34 height 11
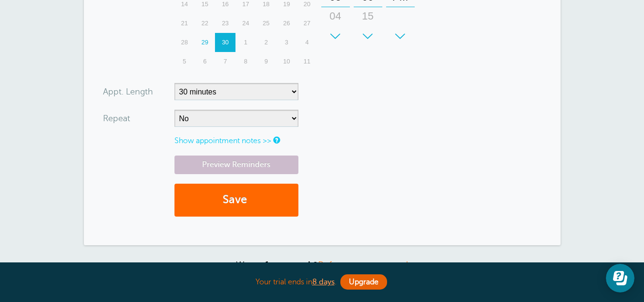
scroll to position [406, 0]
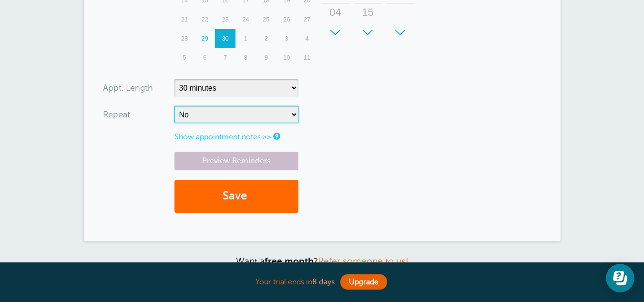
click at [259, 111] on select "No Daily Weekly Every 2 weeks Every 3 weeks Every 4 weeks Monthly Every 5 weeks…" at bounding box center [236, 114] width 124 height 17
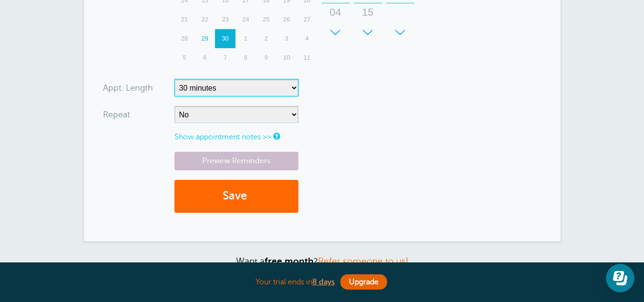
click at [286, 92] on select "5 minutes 10 minutes 15 minutes 20 minutes 25 minutes 30 minutes 35 minutes 40 …" at bounding box center [236, 87] width 124 height 17
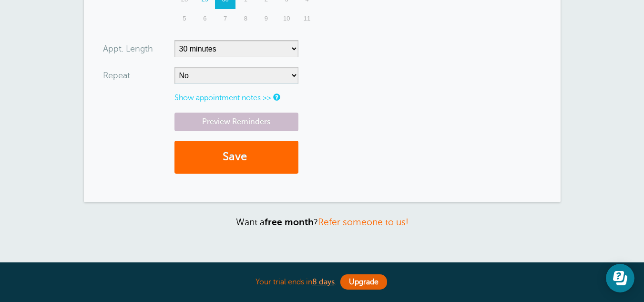
scroll to position [446, 0]
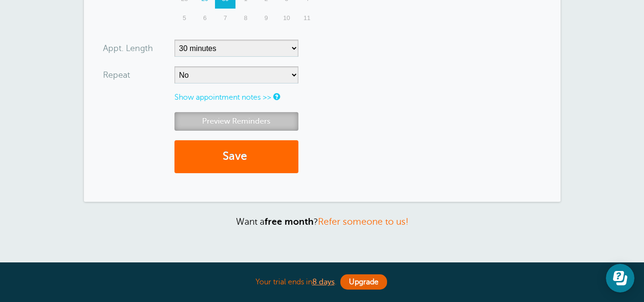
click at [223, 116] on link "Preview Reminders" at bounding box center [236, 121] width 124 height 19
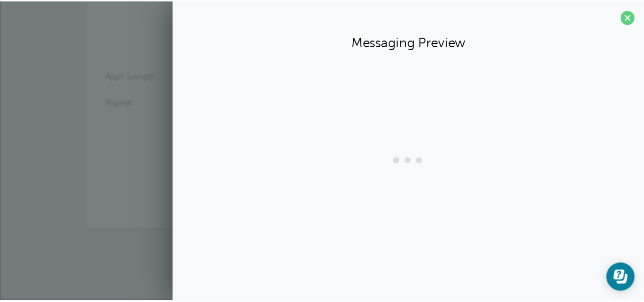
scroll to position [0, 0]
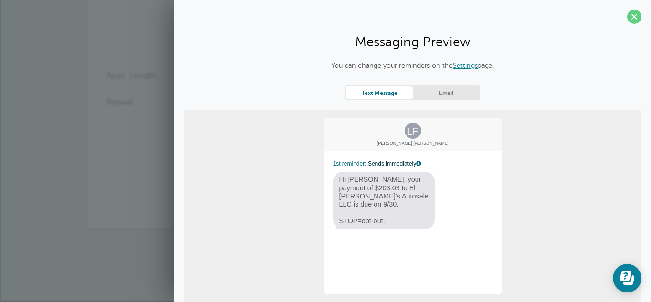
click at [448, 91] on link "Email" at bounding box center [446, 92] width 67 height 13
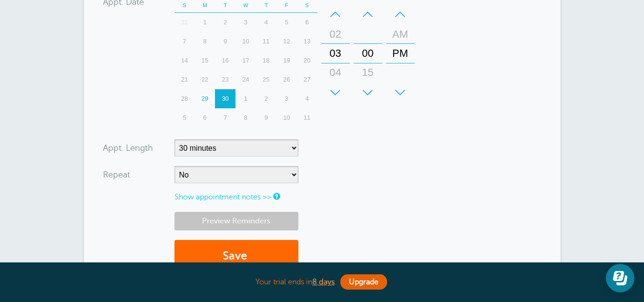
scroll to position [447, 0]
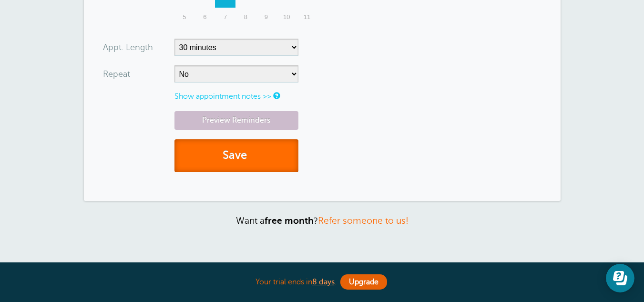
click at [243, 157] on button "Save" at bounding box center [236, 155] width 124 height 33
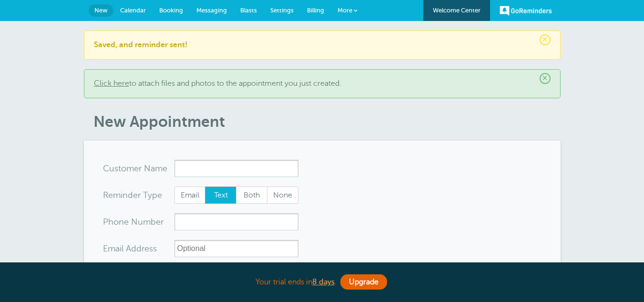
select select "162896"
click at [136, 8] on span "Calendar" at bounding box center [133, 10] width 26 height 7
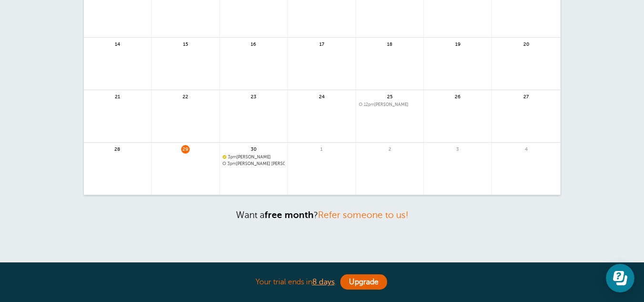
scroll to position [156, 0]
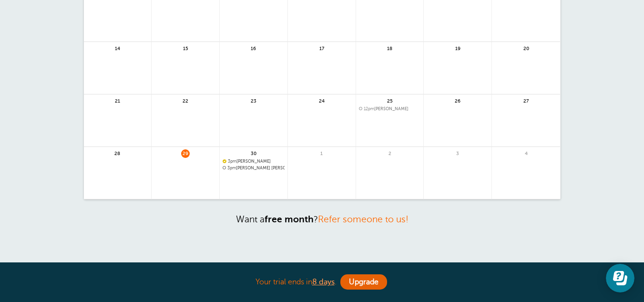
click at [249, 160] on span "3pm [PERSON_NAME]" at bounding box center [254, 161] width 62 height 5
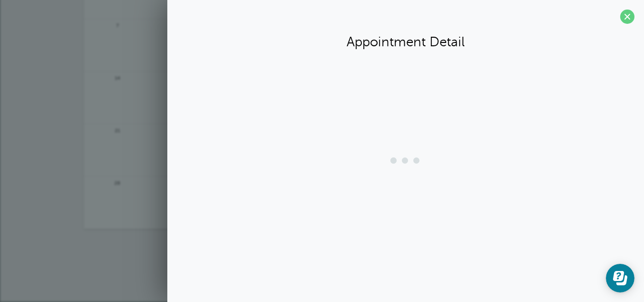
scroll to position [126, 0]
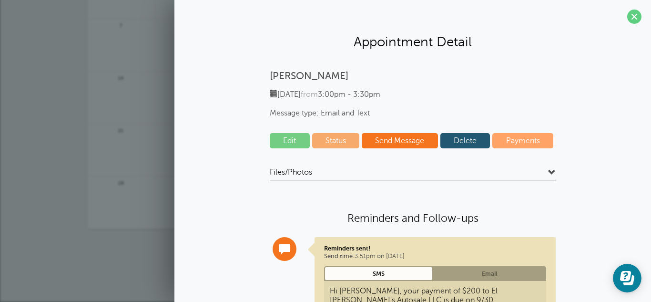
click at [460, 136] on link "Delete" at bounding box center [466, 140] width 50 height 15
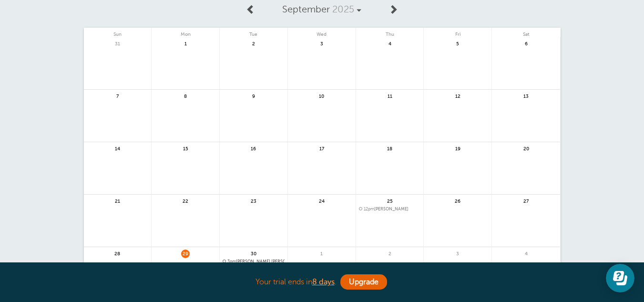
scroll to position [54, 0]
click at [378, 214] on div "25 12pm [PERSON_NAME]" at bounding box center [390, 222] width 68 height 52
click at [376, 209] on span "12pm [PERSON_NAME]" at bounding box center [390, 210] width 62 height 5
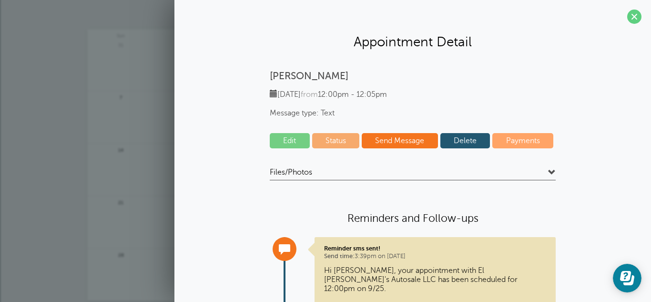
click at [463, 140] on link "Delete" at bounding box center [466, 140] width 50 height 15
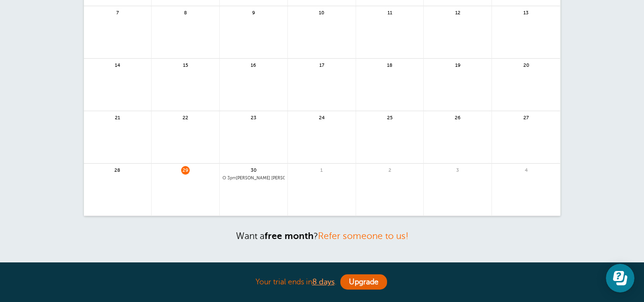
click at [269, 175] on span "3pm [PERSON_NAME] [PERSON_NAME]" at bounding box center [254, 177] width 62 height 5
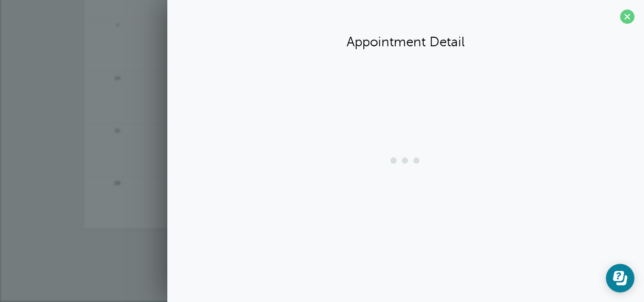
scroll to position [126, 0]
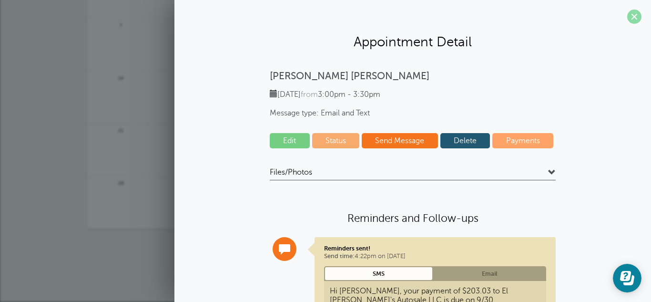
click at [634, 15] on span at bounding box center [634, 17] width 14 height 14
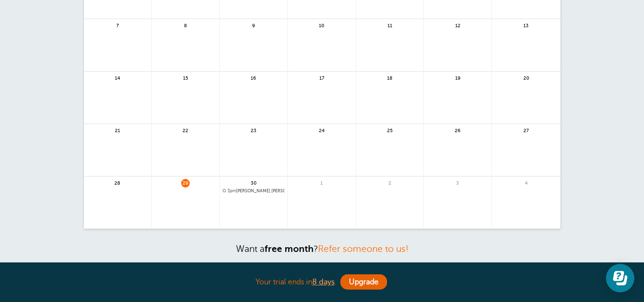
scroll to position [0, 0]
